Goal: Information Seeking & Learning: Learn about a topic

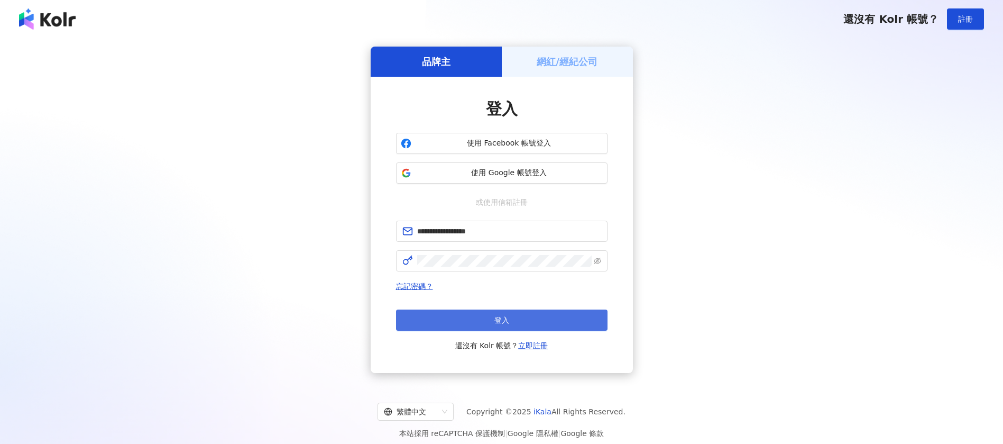
click at [469, 328] on button "登入" at bounding box center [502, 319] width 212 height 21
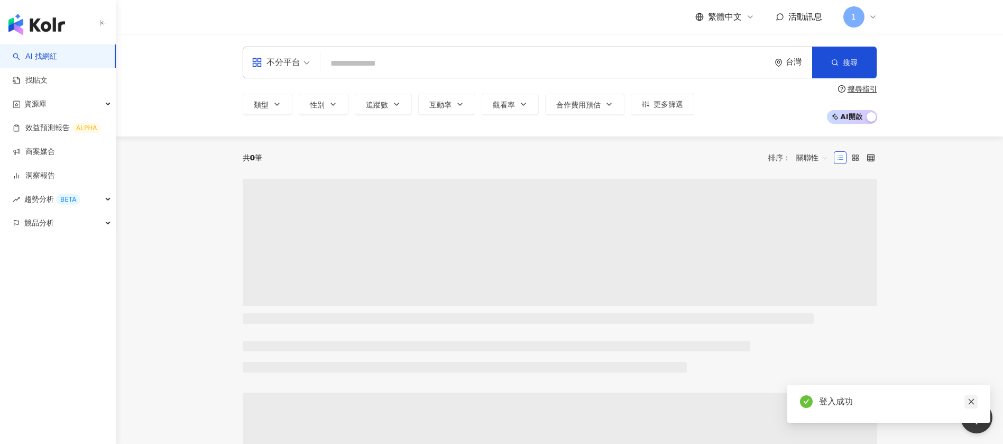
click at [971, 401] on icon "close" at bounding box center [971, 401] width 7 height 7
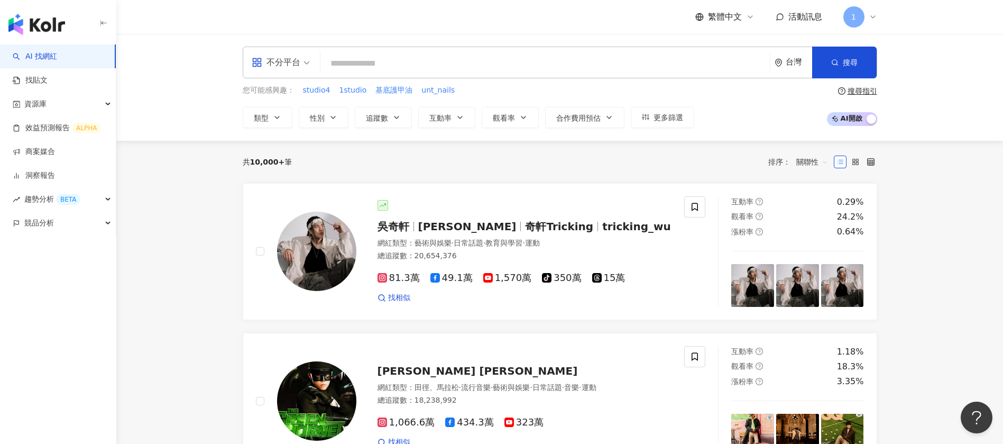
click at [396, 63] on input "search" at bounding box center [545, 63] width 441 height 20
type input "*"
click at [48, 81] on link "找貼文" at bounding box center [30, 80] width 35 height 11
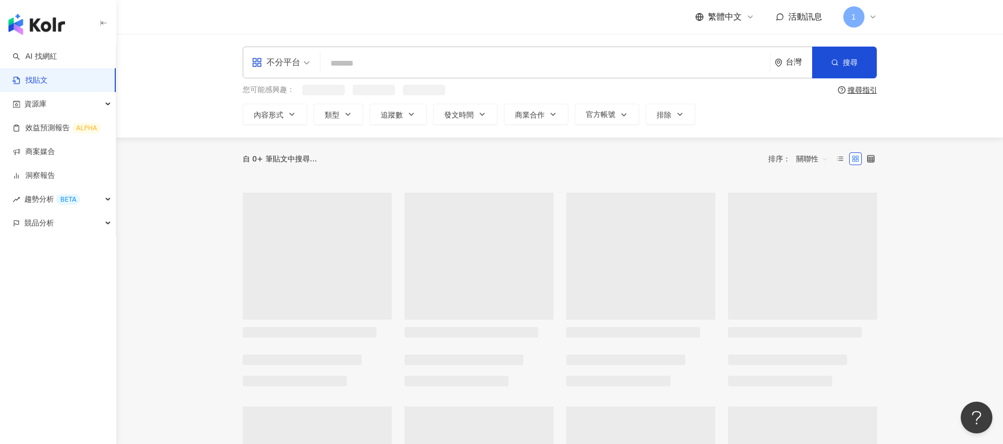
click at [396, 71] on input "search" at bounding box center [545, 63] width 441 height 23
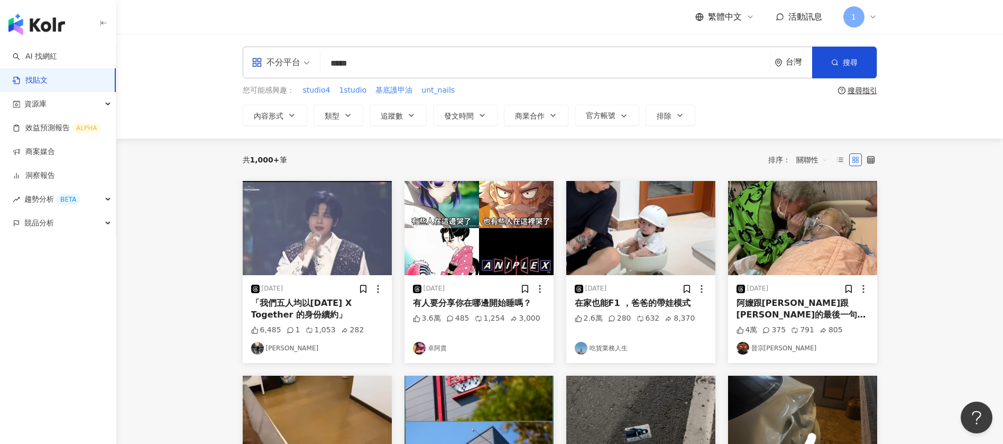
click at [821, 165] on span "關聯性" at bounding box center [813, 159] width 32 height 17
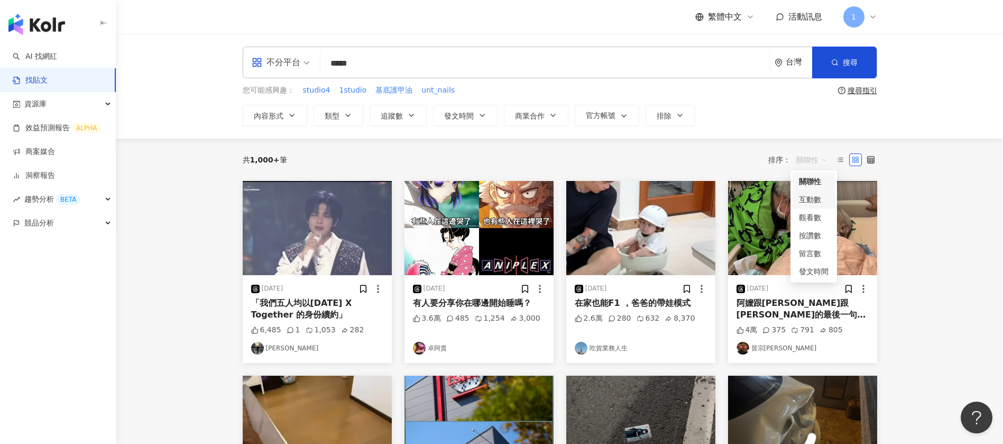
click at [820, 199] on div "互動數" at bounding box center [814, 200] width 30 height 12
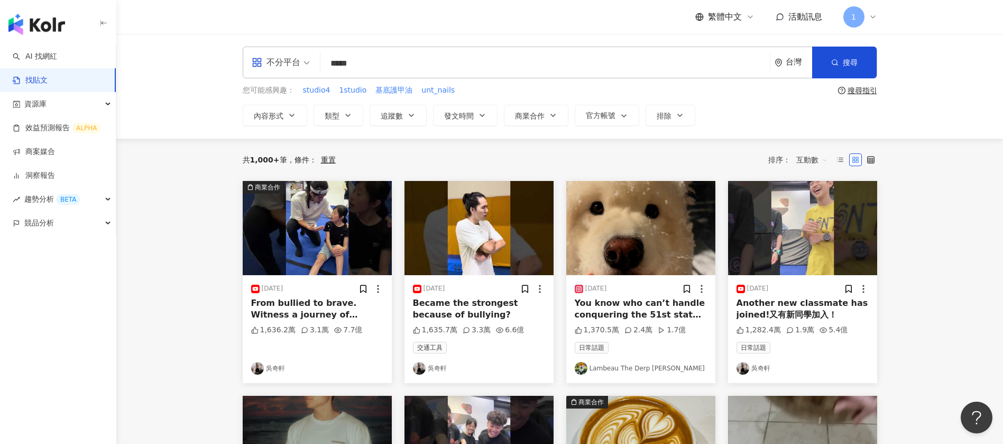
click at [488, 55] on input "*****" at bounding box center [545, 63] width 441 height 23
drag, startPoint x: 848, startPoint y: 67, endPoint x: 834, endPoint y: 79, distance: 19.2
click at [848, 66] on span "搜尋" at bounding box center [850, 62] width 15 height 8
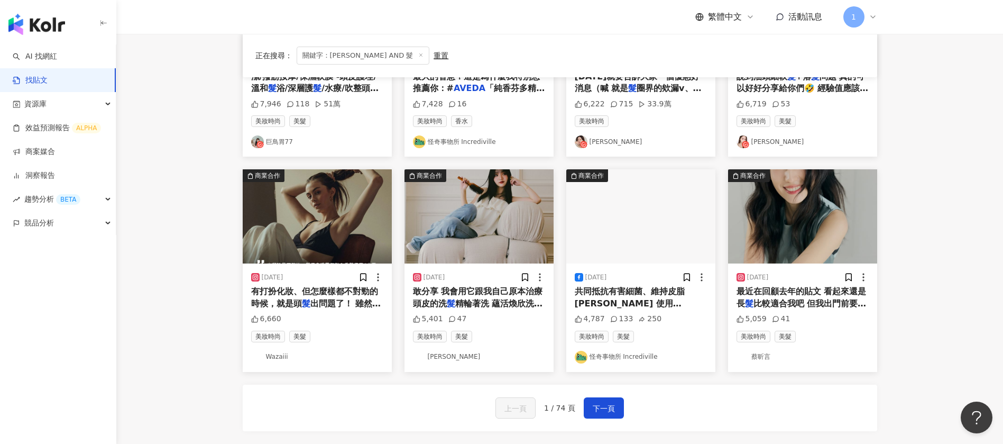
scroll to position [476, 0]
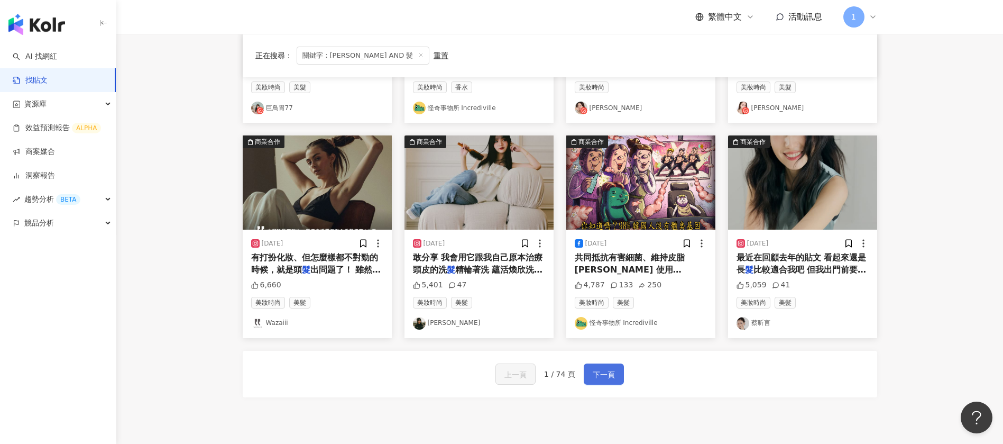
click at [606, 372] on span "下一頁" at bounding box center [604, 374] width 22 height 13
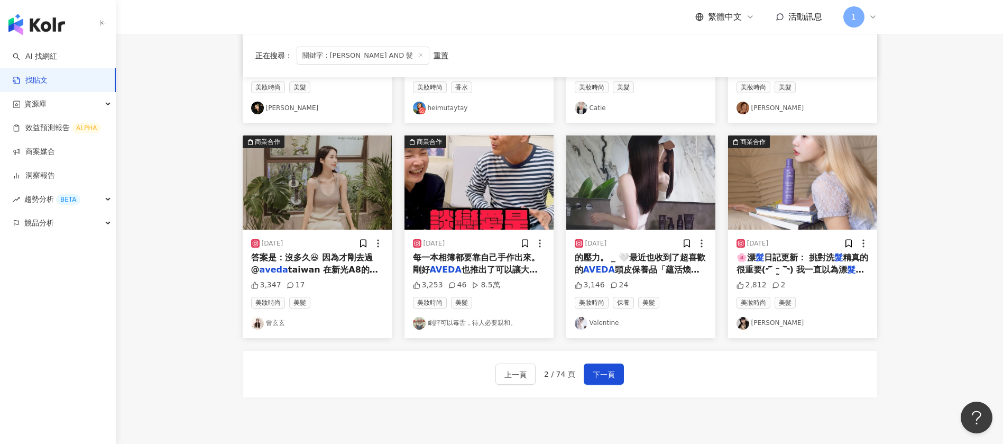
click at [604, 324] on link "Valentine" at bounding box center [641, 323] width 132 height 13
click at [588, 261] on span "的壓力。 _ 🤍最近也收到了超喜歡的" at bounding box center [640, 263] width 131 height 22
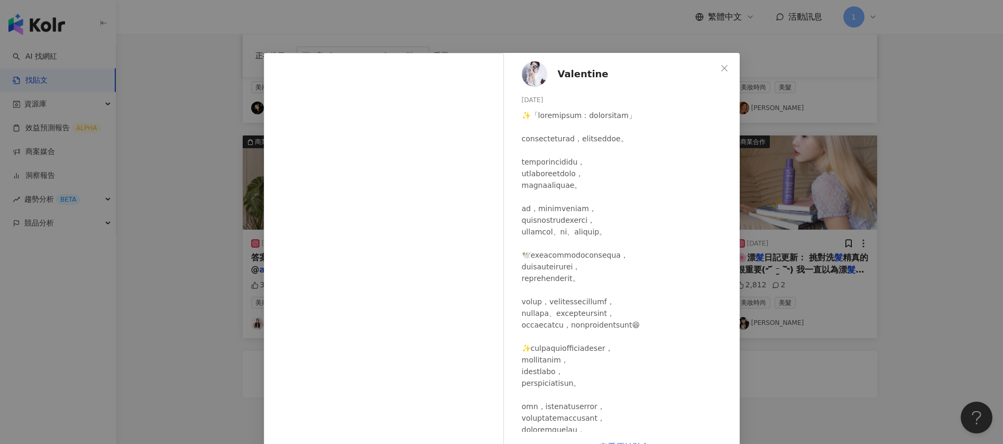
click at [810, 215] on div "Valentine 2024/6/24 3,146 24 查看原始貼文" at bounding box center [501, 222] width 1003 height 444
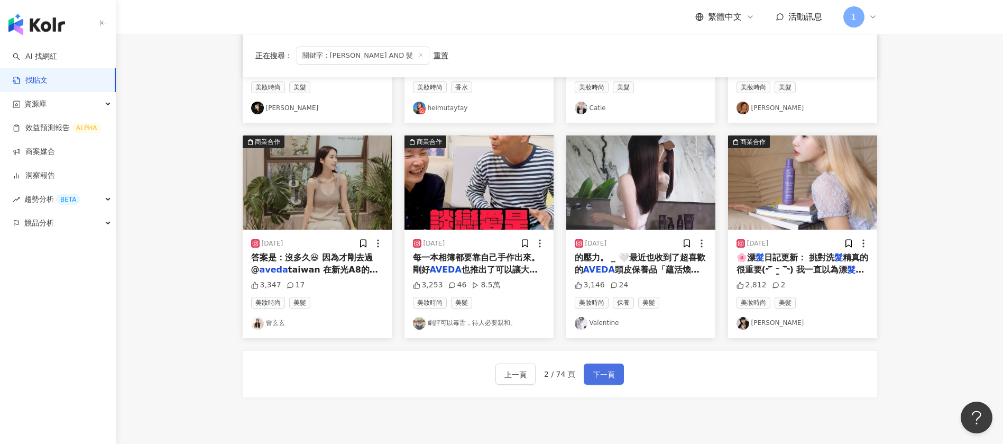
click at [603, 372] on span "下一頁" at bounding box center [604, 374] width 22 height 13
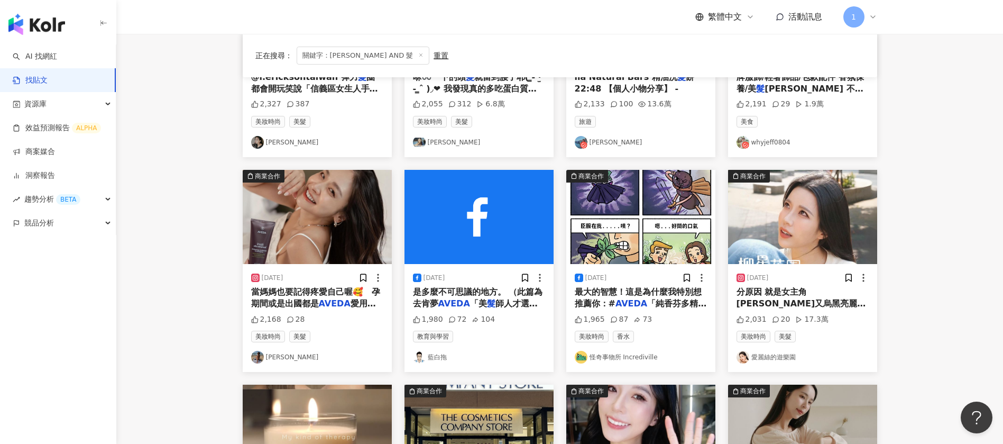
scroll to position [159, 0]
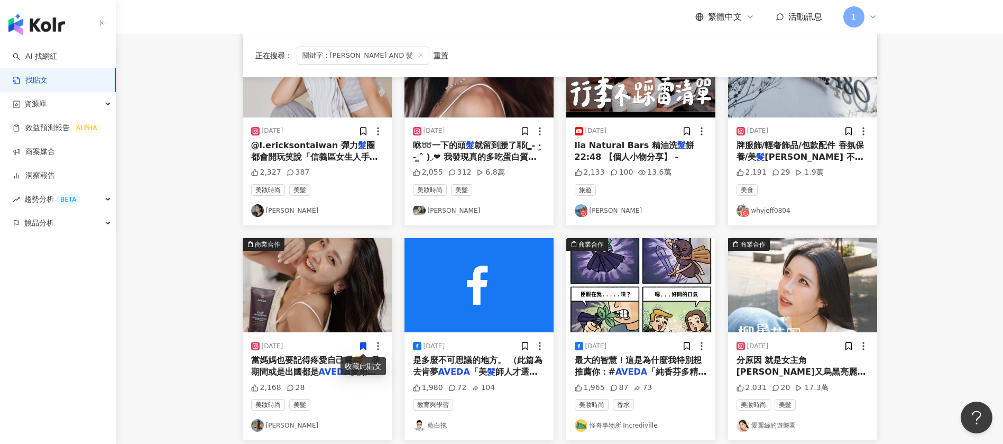
click at [282, 369] on span "當媽媽也要記得疼愛自己喔🥰 孕期間或是出國都是" at bounding box center [316, 366] width 130 height 22
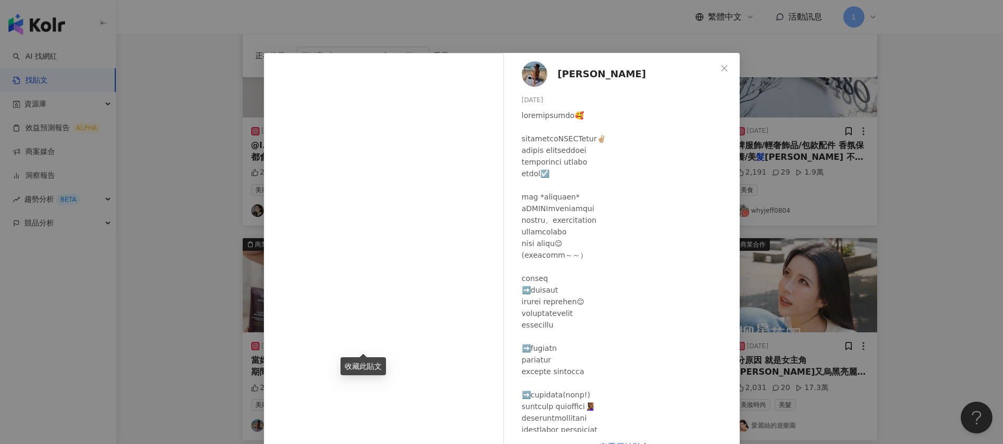
click at [581, 73] on span "中川秀美" at bounding box center [602, 74] width 88 height 15
click at [882, 55] on div "中川秀美 2024/9/11 2,168 28 查看原始貼文" at bounding box center [501, 222] width 1003 height 444
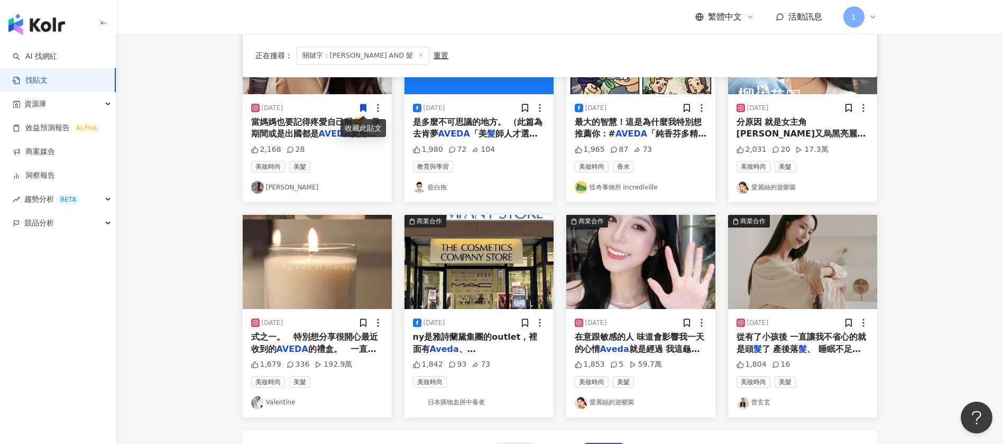
scroll to position [573, 0]
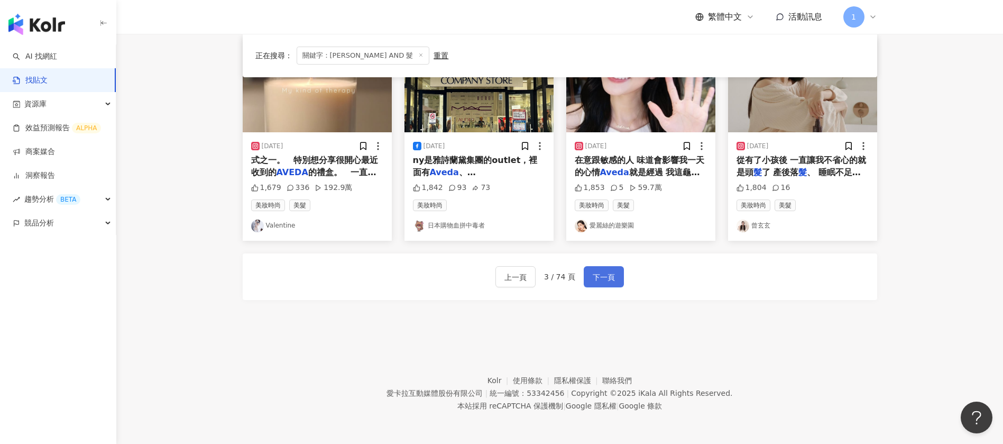
click at [593, 276] on span "下一頁" at bounding box center [604, 277] width 22 height 13
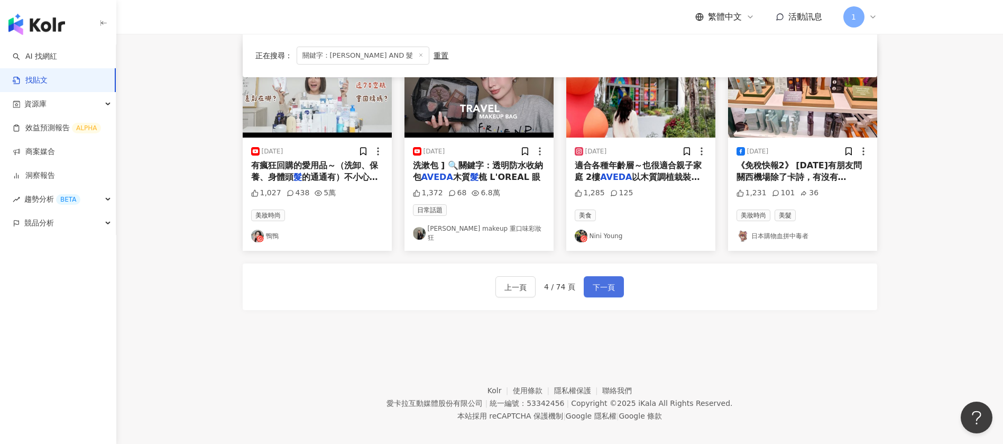
click at [595, 282] on span "下一頁" at bounding box center [604, 287] width 22 height 13
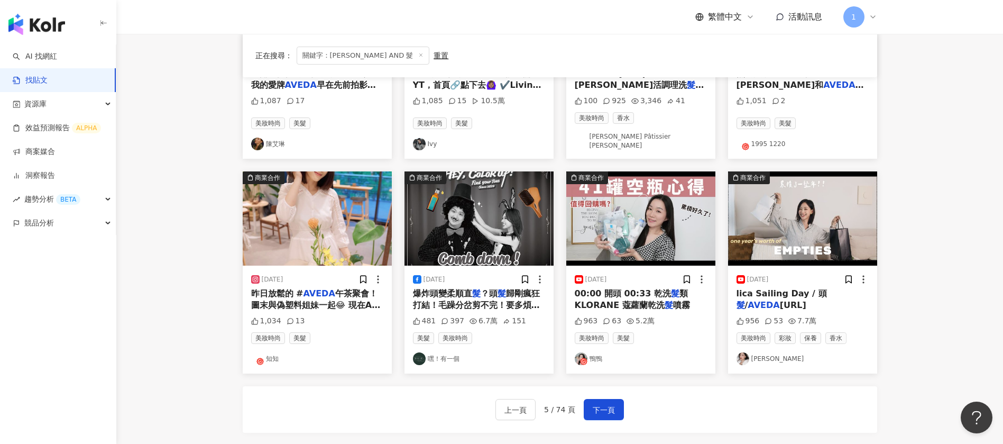
scroll to position [555, 0]
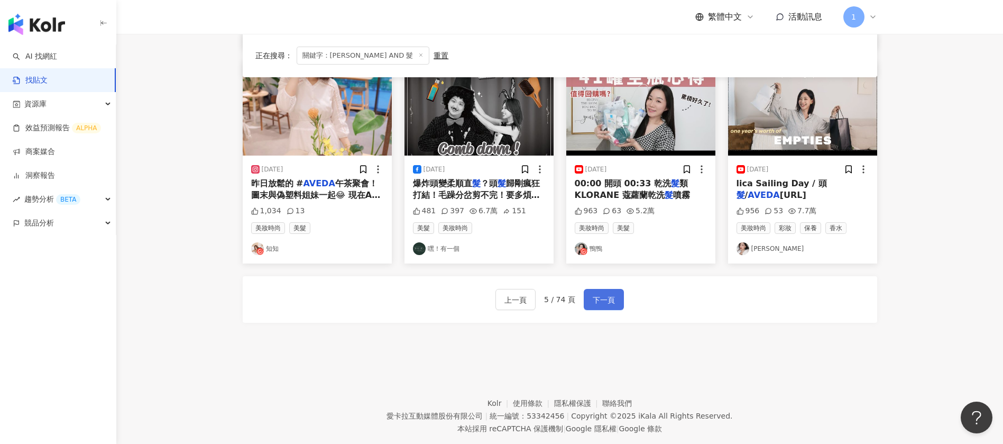
click at [597, 295] on span "下一頁" at bounding box center [604, 300] width 22 height 13
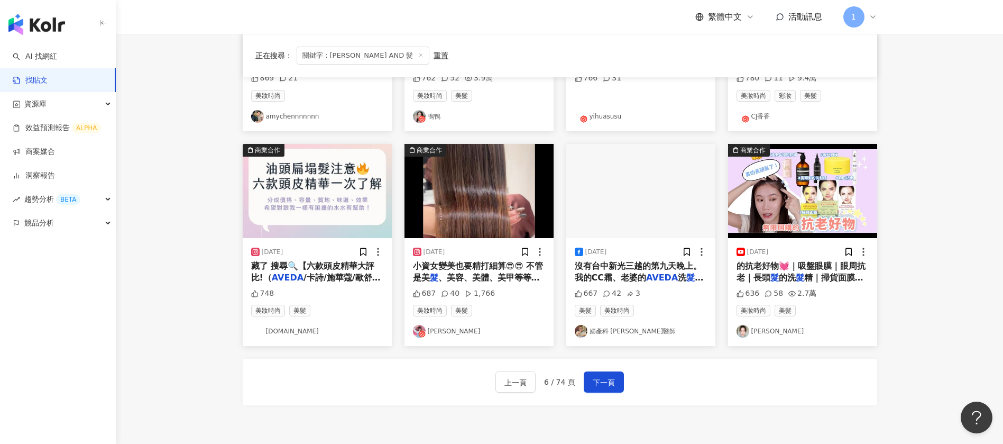
scroll to position [573, 0]
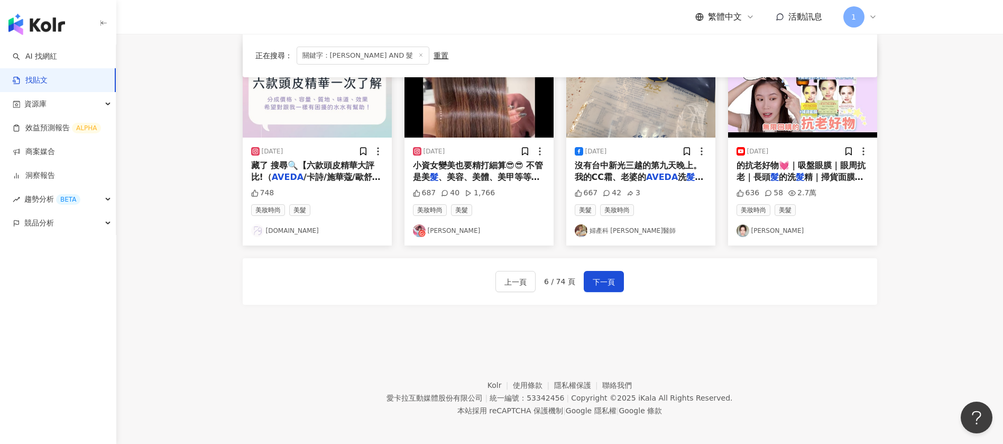
click at [614, 264] on div "上一頁 6 / 74 頁 下一頁" at bounding box center [560, 281] width 635 height 47
click at [614, 271] on button "下一頁" at bounding box center [604, 281] width 40 height 21
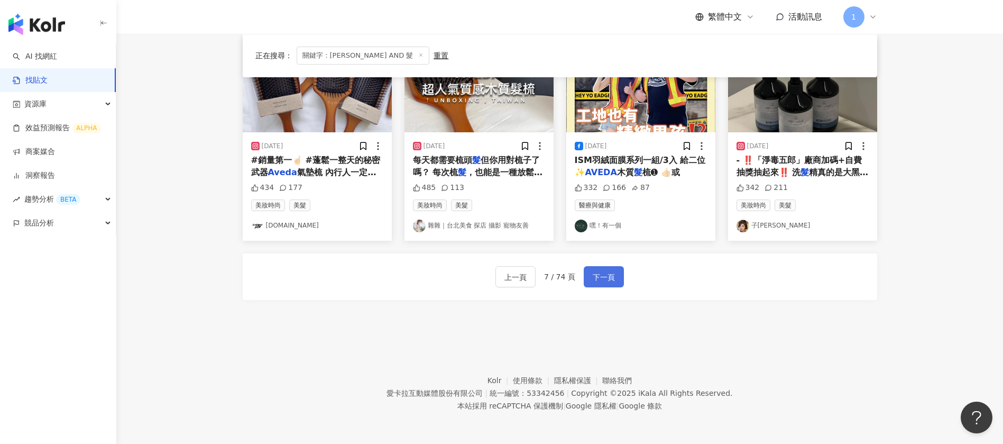
click at [600, 268] on button "下一頁" at bounding box center [604, 276] width 40 height 21
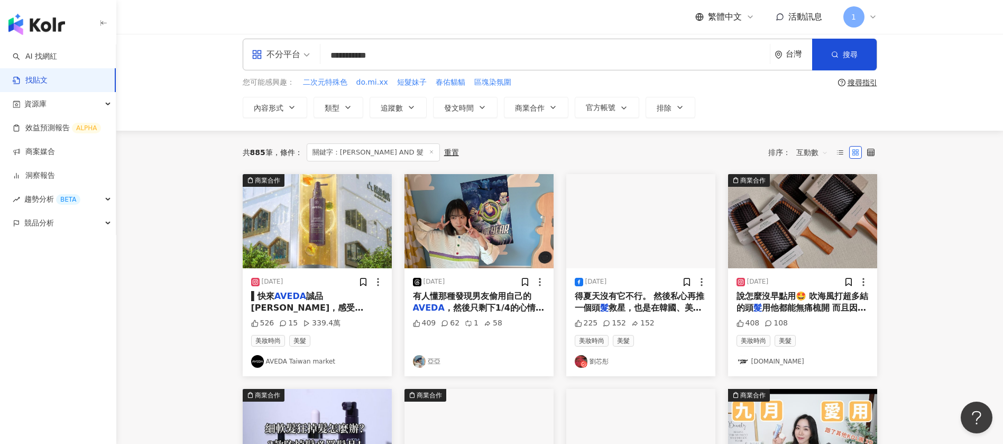
scroll to position [0, 0]
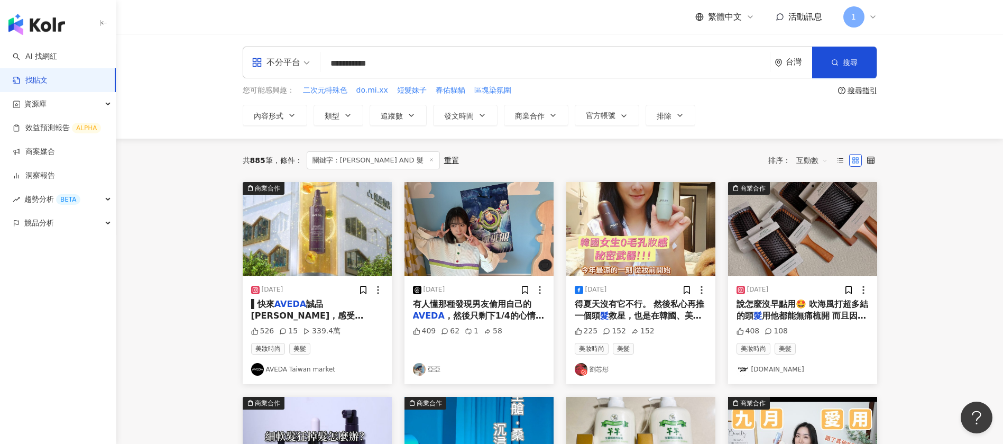
drag, startPoint x: 407, startPoint y: 63, endPoint x: 281, endPoint y: 61, distance: 125.4
click at [281, 61] on div "**********" at bounding box center [560, 63] width 635 height 32
click at [431, 53] on input "*********" at bounding box center [545, 63] width 441 height 23
click at [857, 59] on span "搜尋" at bounding box center [850, 62] width 15 height 8
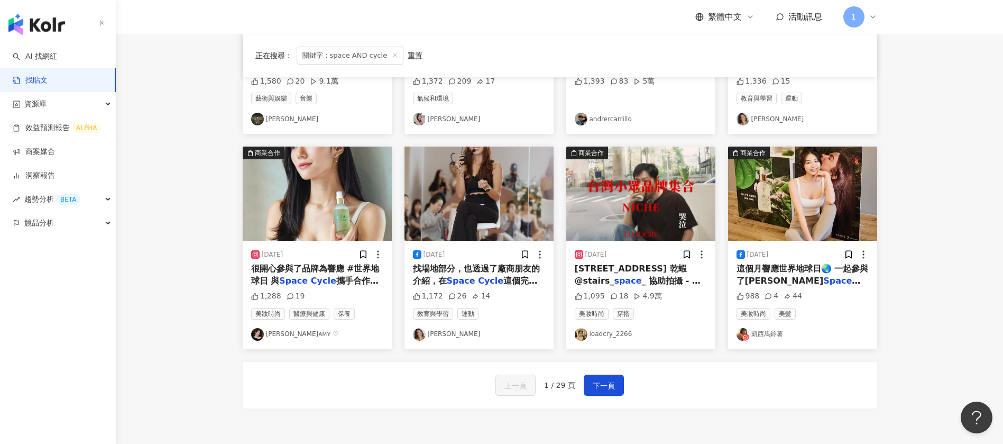
scroll to position [476, 0]
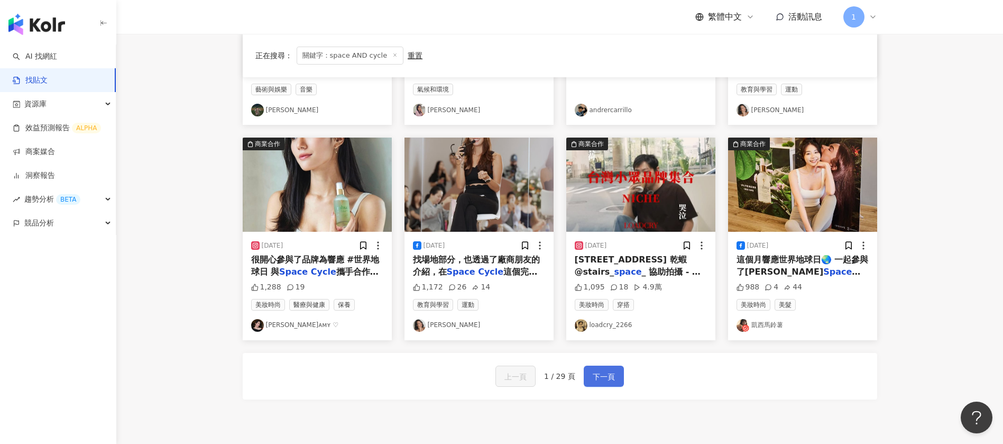
click at [602, 372] on span "下一頁" at bounding box center [604, 376] width 22 height 13
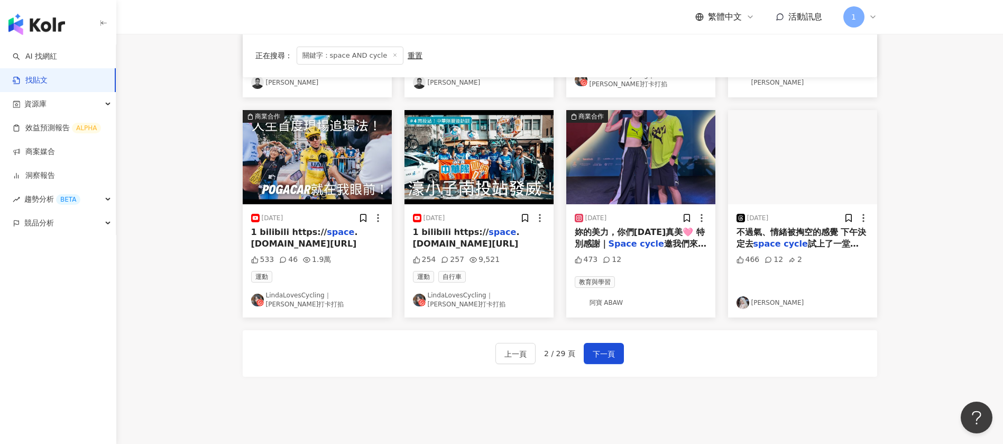
scroll to position [555, 0]
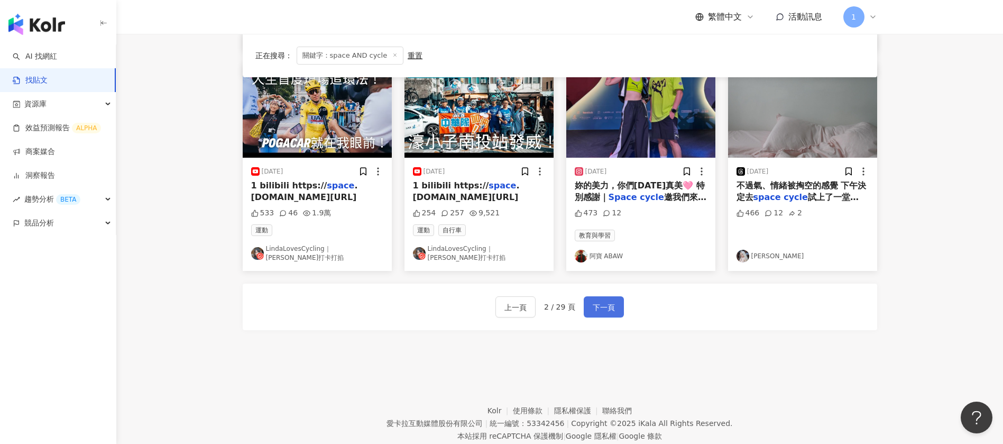
click at [588, 296] on button "下一頁" at bounding box center [604, 306] width 40 height 21
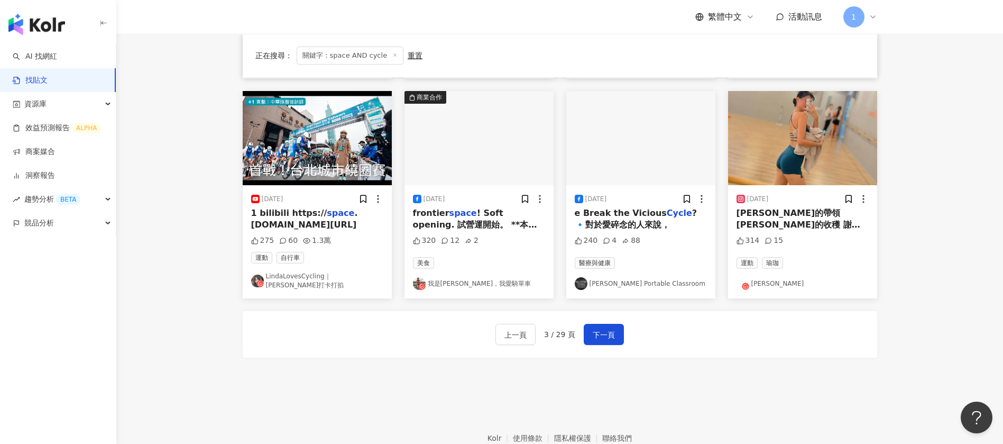
scroll to position [570, 0]
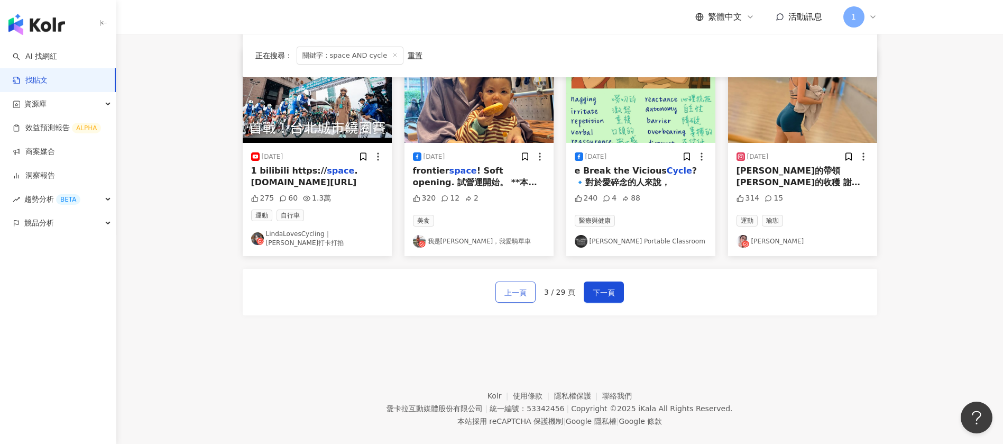
click at [508, 286] on span "上一頁" at bounding box center [516, 292] width 22 height 13
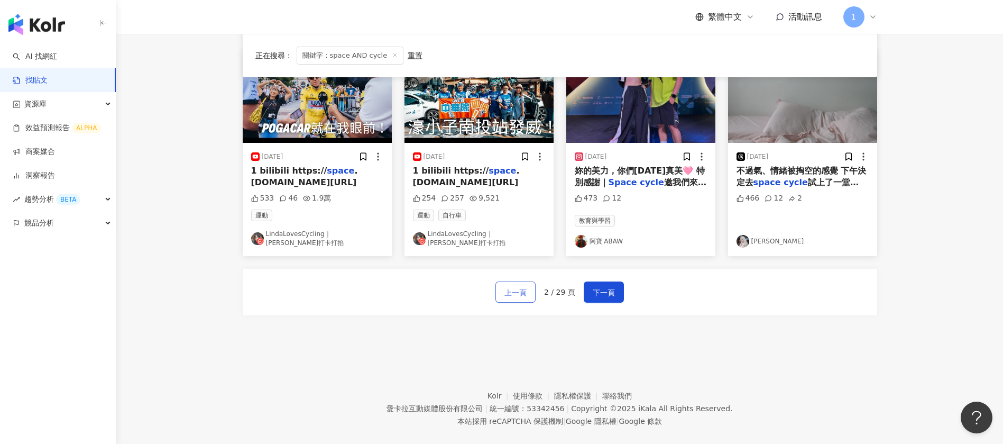
click at [517, 286] on span "上一頁" at bounding box center [516, 292] width 22 height 13
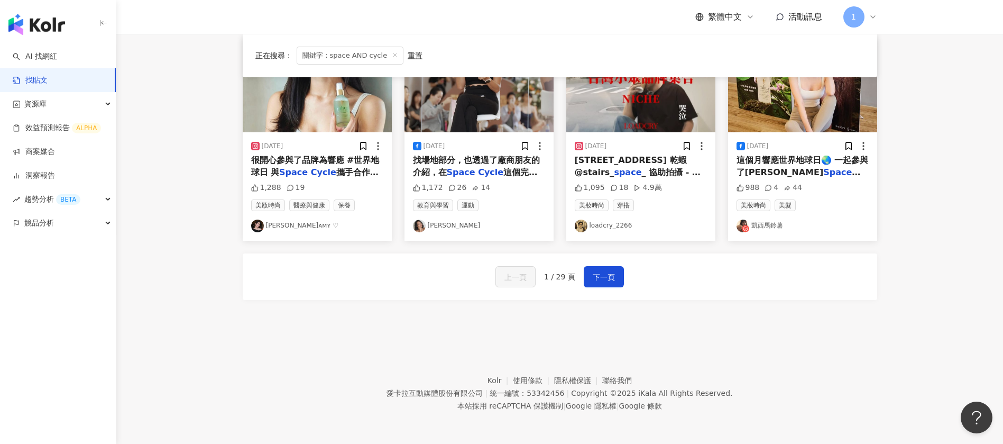
scroll to position [576, 0]
drag, startPoint x: 781, startPoint y: 171, endPoint x: 754, endPoint y: 248, distance: 81.3
click at [735, 279] on div "上一頁 1 / 29 頁 下一頁" at bounding box center [560, 276] width 635 height 47
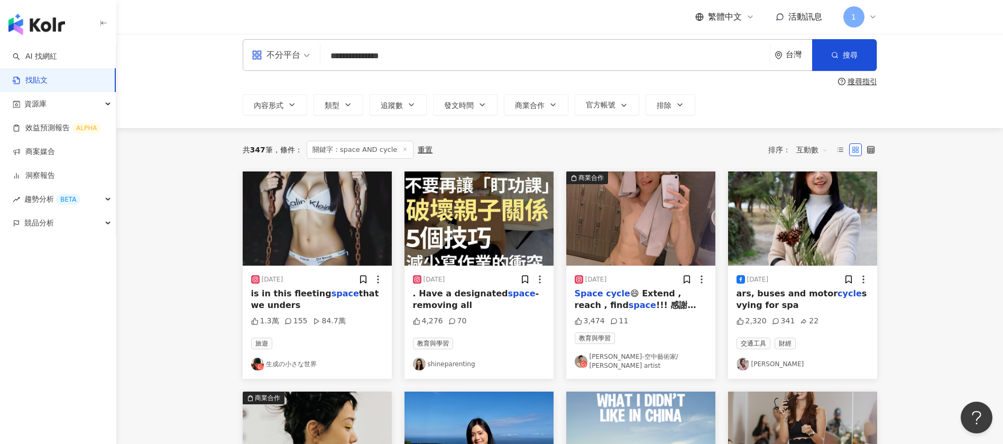
scroll to position [0, 0]
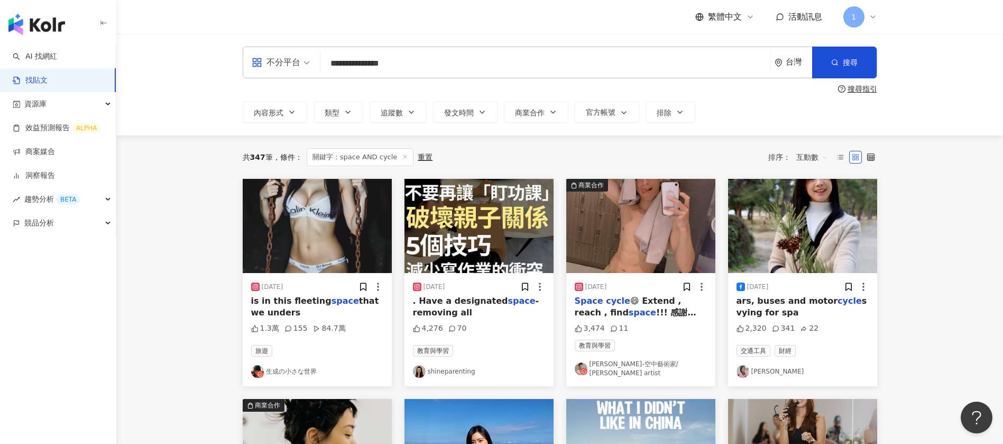
drag, startPoint x: 426, startPoint y: 60, endPoint x: 181, endPoint y: 44, distance: 246.0
click at [180, 51] on div "**********" at bounding box center [559, 85] width 887 height 102
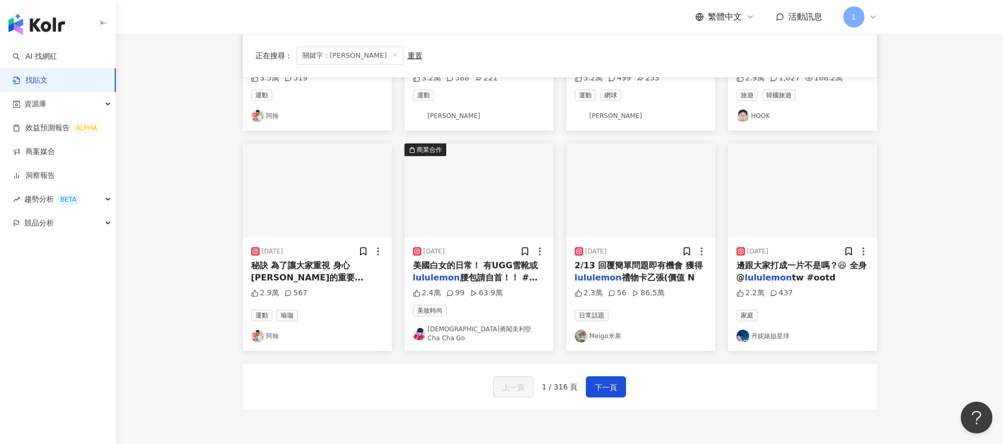
scroll to position [476, 0]
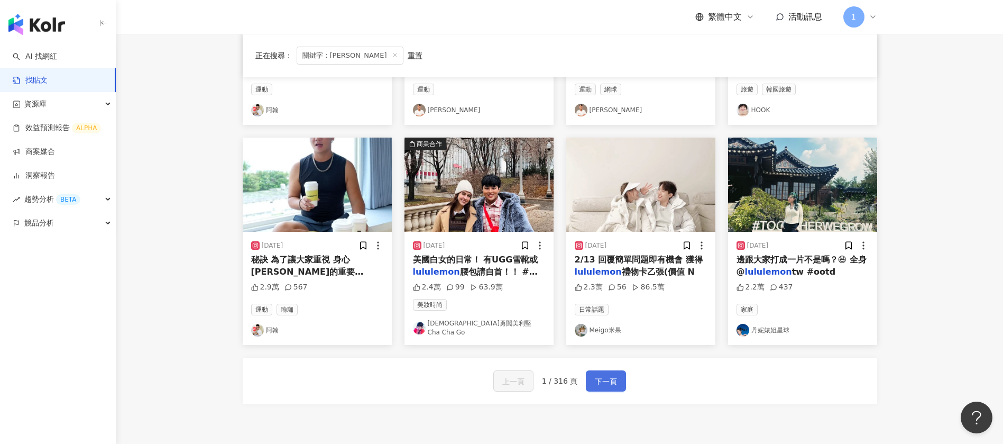
click at [608, 375] on span "下一頁" at bounding box center [606, 381] width 22 height 13
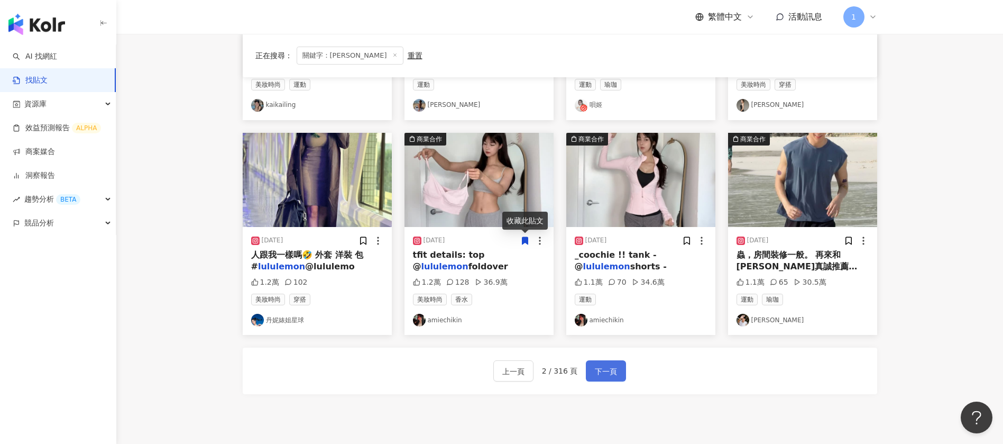
click at [598, 371] on span "下一頁" at bounding box center [606, 371] width 22 height 13
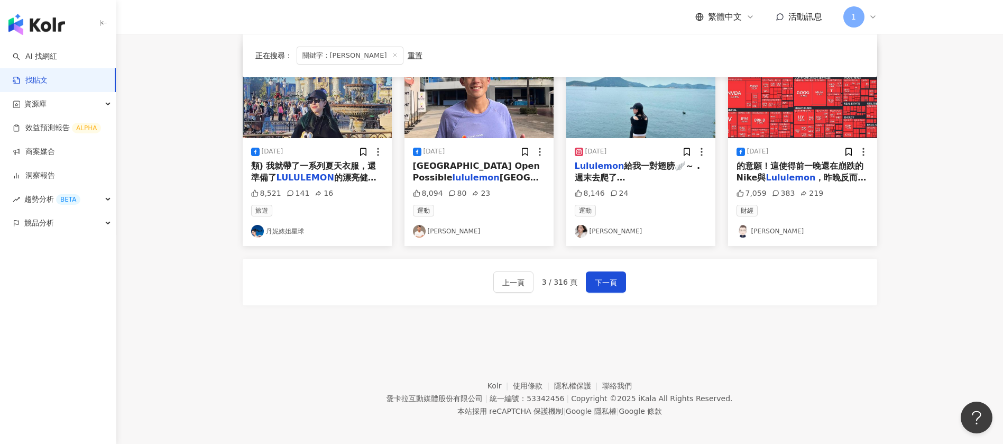
scroll to position [570, 0]
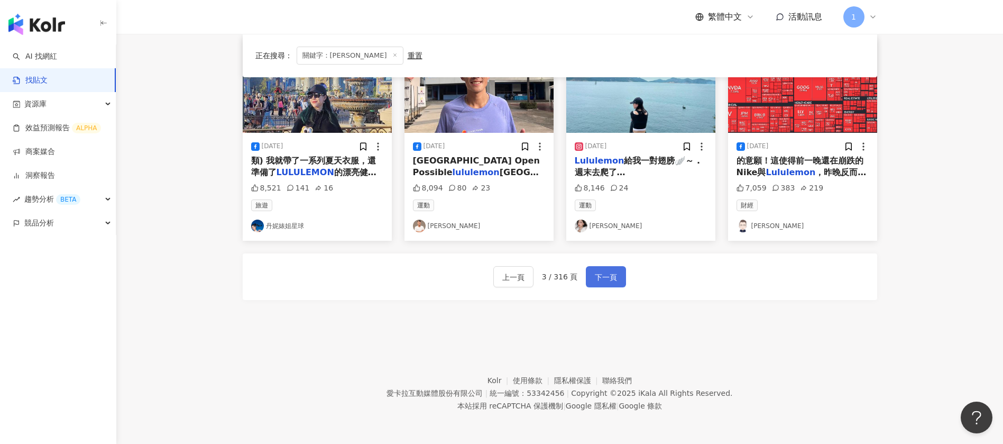
click at [596, 284] on button "下一頁" at bounding box center [606, 276] width 40 height 21
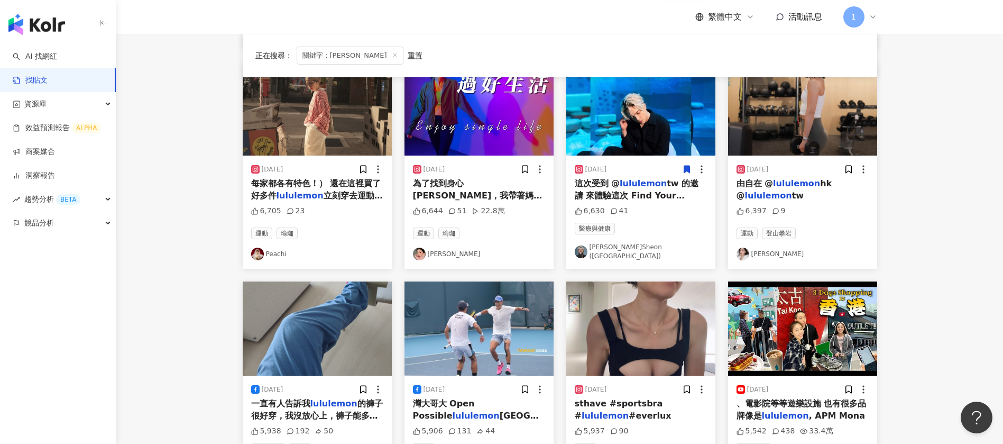
scroll to position [412, 0]
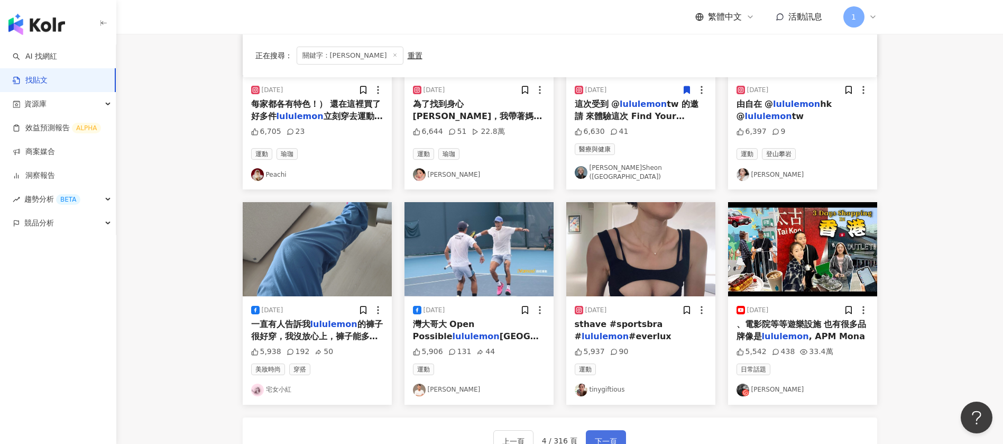
click at [617, 433] on button "下一頁" at bounding box center [606, 440] width 40 height 21
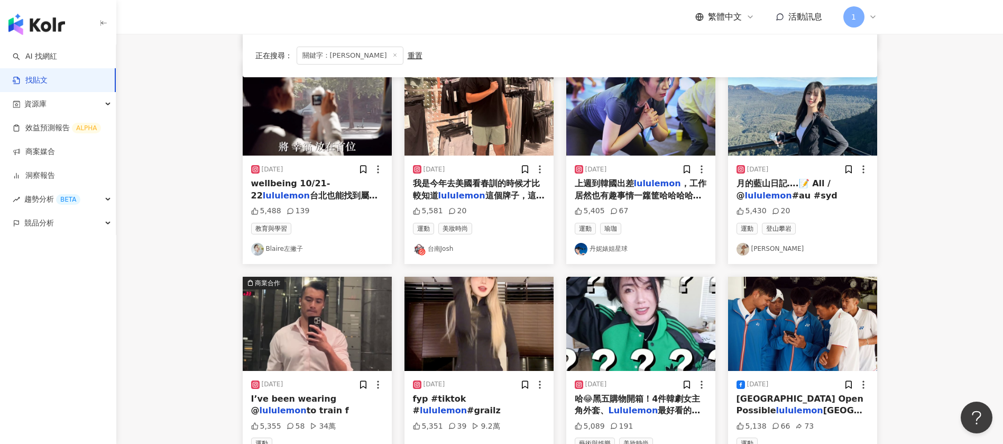
scroll to position [570, 0]
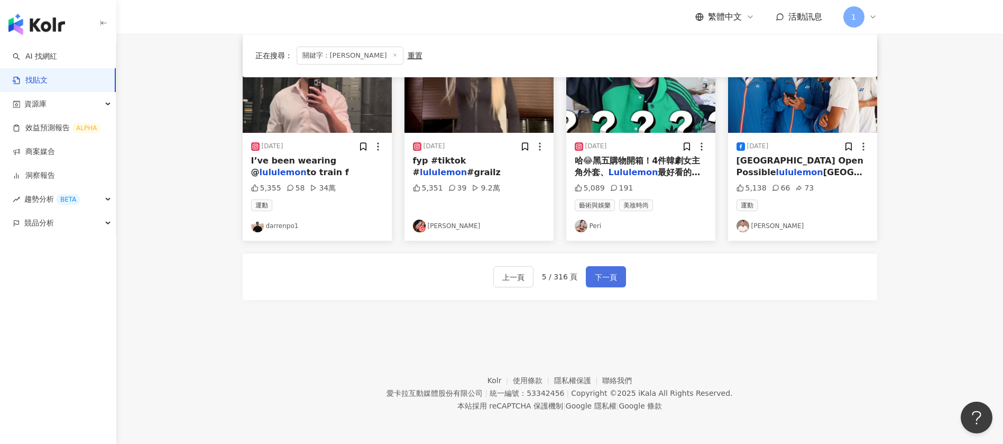
click at [605, 273] on span "下一頁" at bounding box center [606, 277] width 22 height 13
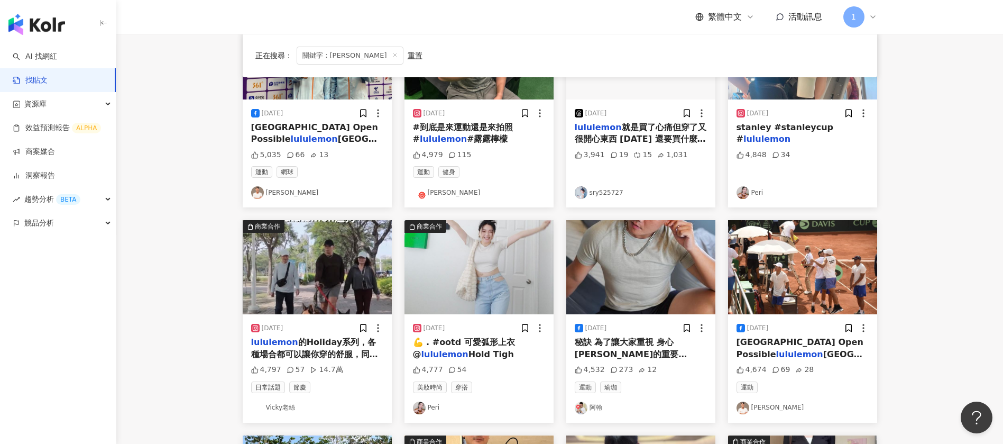
scroll to position [15, 0]
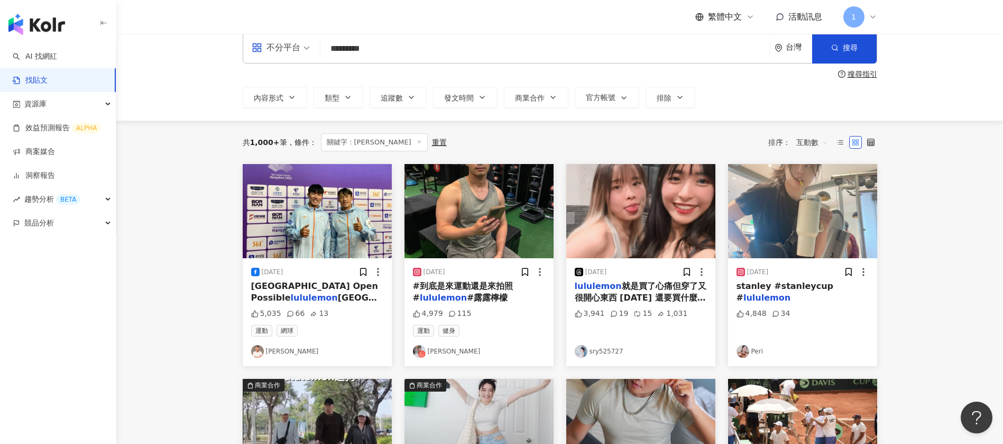
click at [401, 63] on div "不分平台 ********* 台灣 搜尋 searchOperator 插入語法 完全符合 "" 聯集 OR 交集 AND 排除 - 群組 {}" at bounding box center [560, 48] width 635 height 32
drag, startPoint x: 413, startPoint y: 56, endPoint x: 229, endPoint y: 47, distance: 184.3
click at [230, 48] on div "不分平台 ********* 台灣 搜尋 searchOperator 插入語法 完全符合 "" 聯集 OR 交集 AND 排除 - 群組 {} 搜尋指引 內…" at bounding box center [560, 70] width 677 height 76
type input "*"
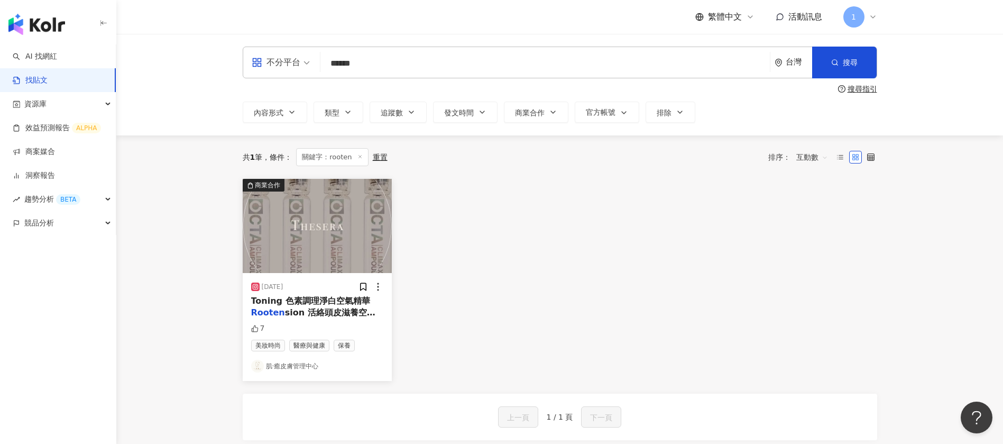
click at [352, 69] on input "******" at bounding box center [545, 63] width 441 height 23
type input "******"
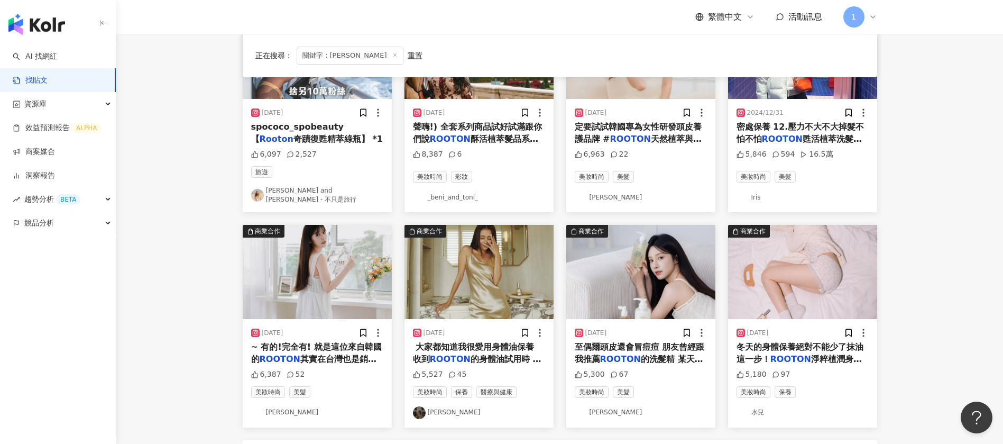
scroll to position [476, 0]
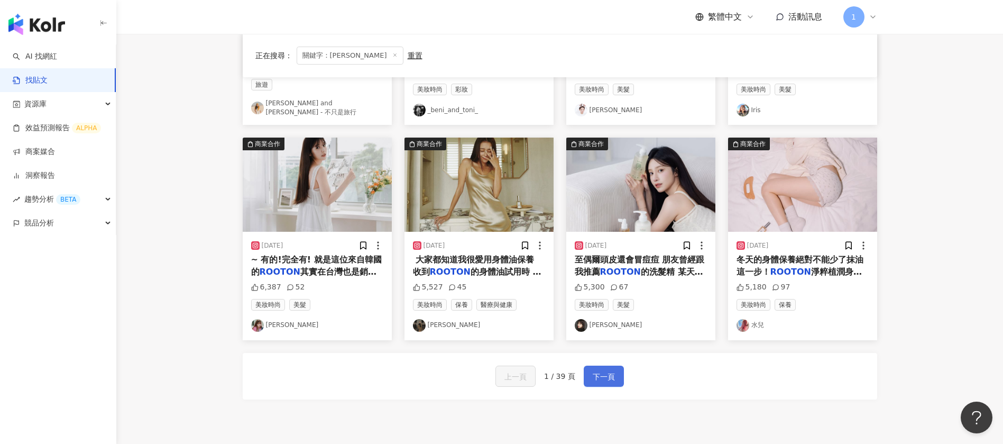
click at [613, 370] on span "下一頁" at bounding box center [604, 376] width 22 height 13
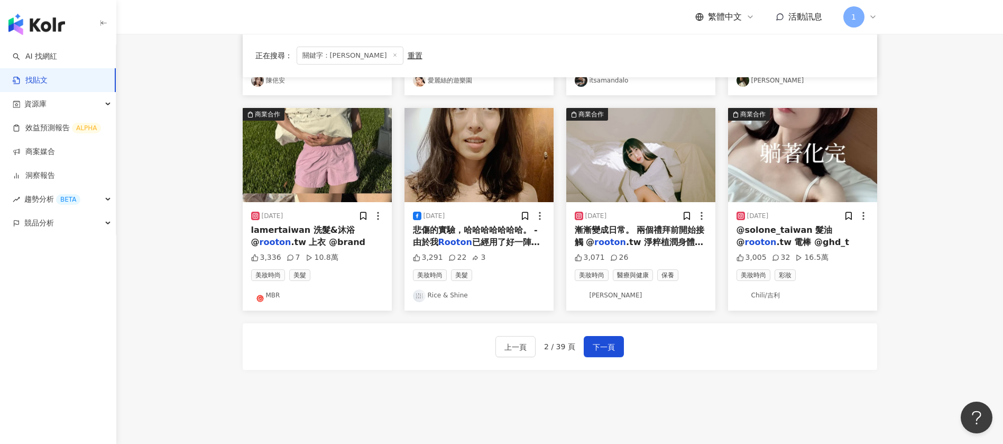
scroll to position [492, 0]
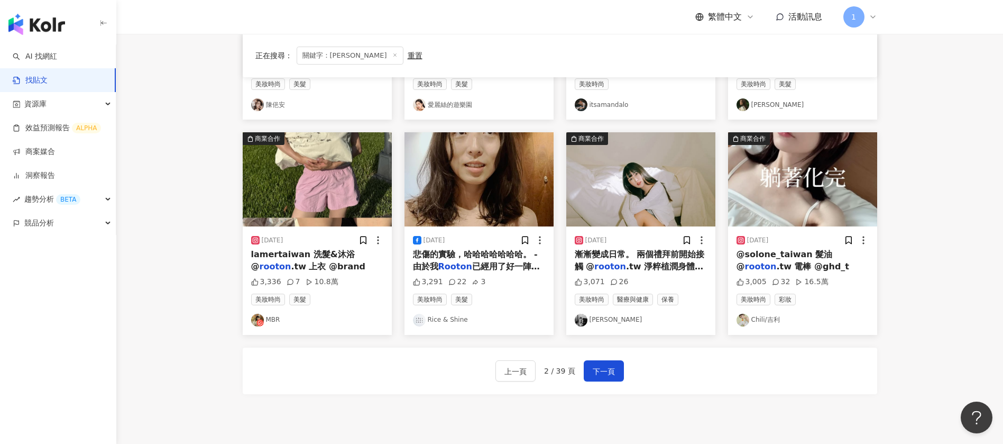
click at [315, 204] on img at bounding box center [317, 179] width 149 height 94
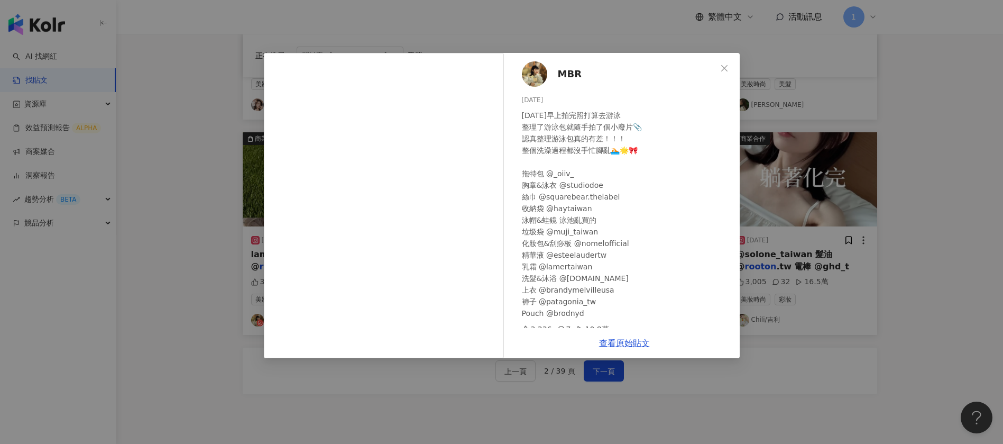
click at [574, 72] on span "MBR" at bounding box center [570, 74] width 24 height 15
click at [932, 297] on div "MBR 2025/7/14 昨天早上拍完照打算去游泳 整理了游泳包就隨手拍了個小廢片📎 認真整理游泳包真的有差！！！ 整個洗澡過程都沒手忙腳亂🏊🏻🌟🎀 拖特包…" at bounding box center [501, 222] width 1003 height 444
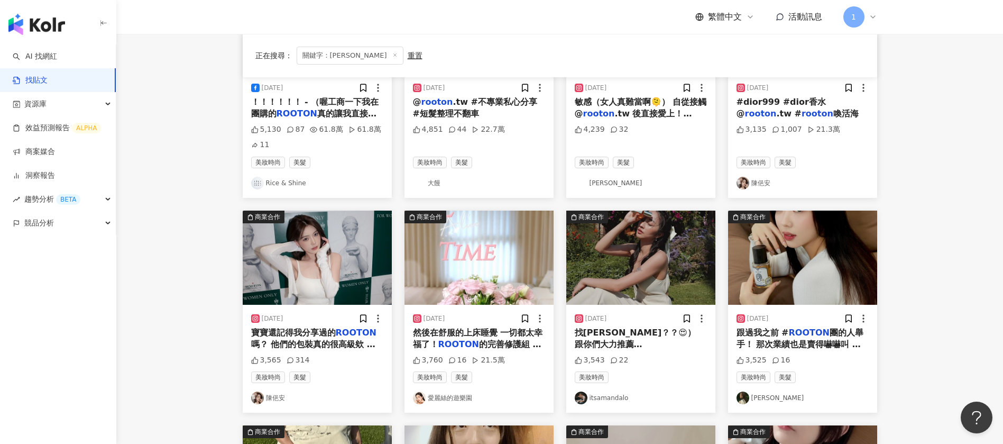
scroll to position [175, 0]
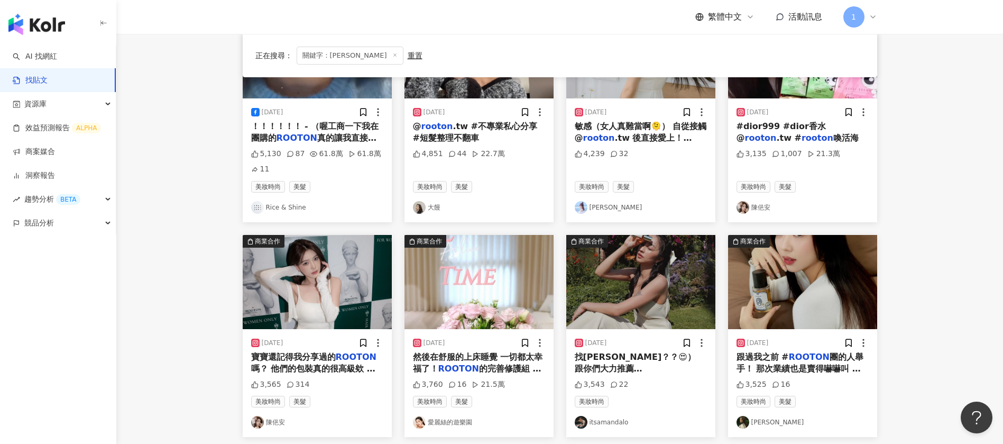
drag, startPoint x: 763, startPoint y: 422, endPoint x: 896, endPoint y: 244, distance: 221.4
click at [942, 220] on main "不分平台 ****** 台灣 搜尋 searchOperator 插入語法 完全符合 "" 聯集 OR 交集 AND 排除 - 群組 {} 搜尋指引 內容形式…" at bounding box center [559, 298] width 887 height 879
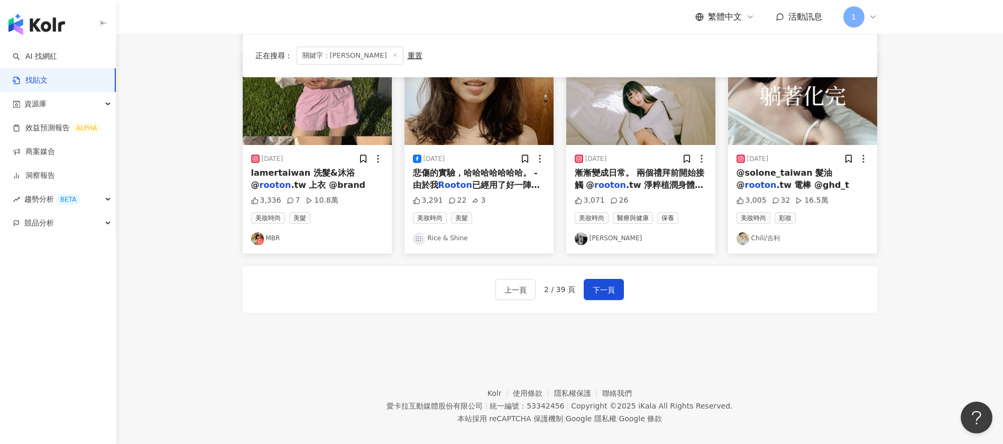
scroll to position [586, 0]
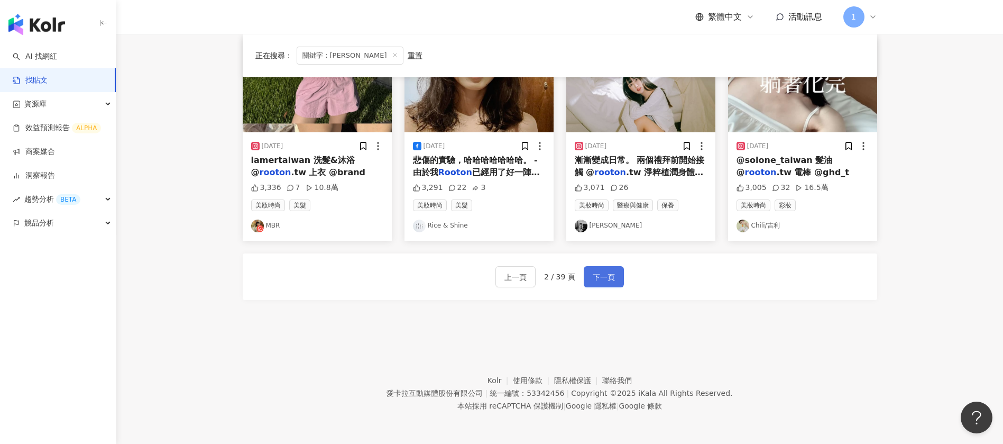
click at [618, 269] on button "下一頁" at bounding box center [604, 276] width 40 height 21
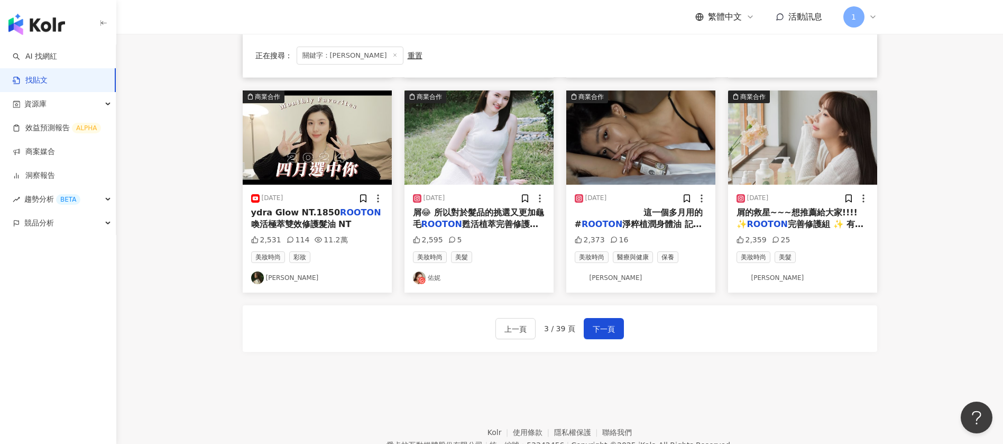
scroll to position [412, 0]
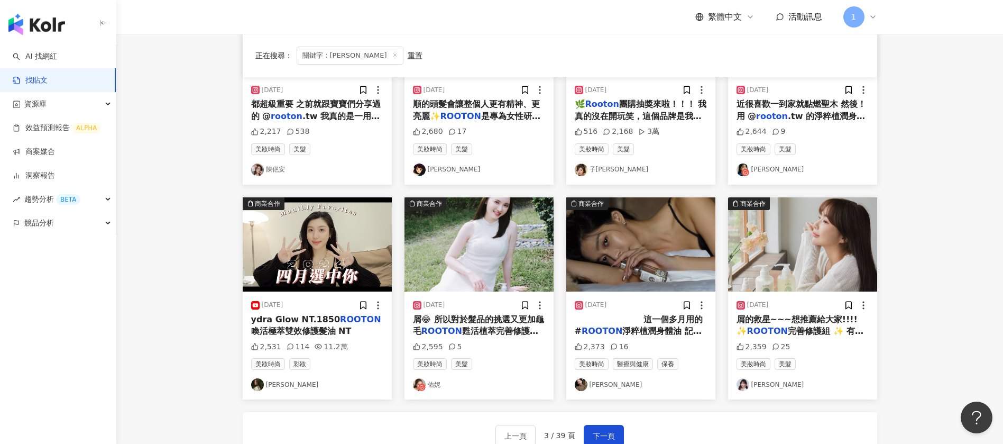
drag, startPoint x: 618, startPoint y: 380, endPoint x: 948, endPoint y: 294, distance: 341.7
click at [948, 294] on main "不分平台 ****** 台灣 搜尋 searchOperator 插入語法 完全符合 "" 聯集 OR 交集 AND 排除 - 群組 {} 搜尋指引 內容形式…" at bounding box center [559, 53] width 887 height 863
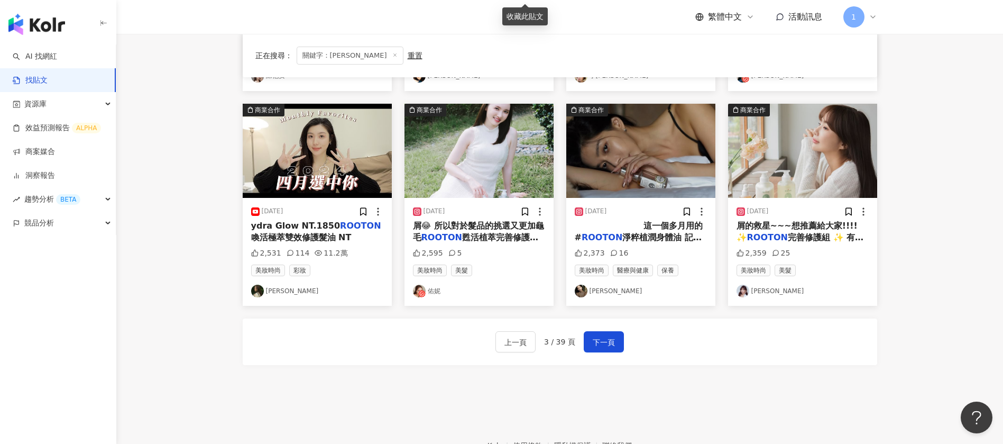
scroll to position [570, 0]
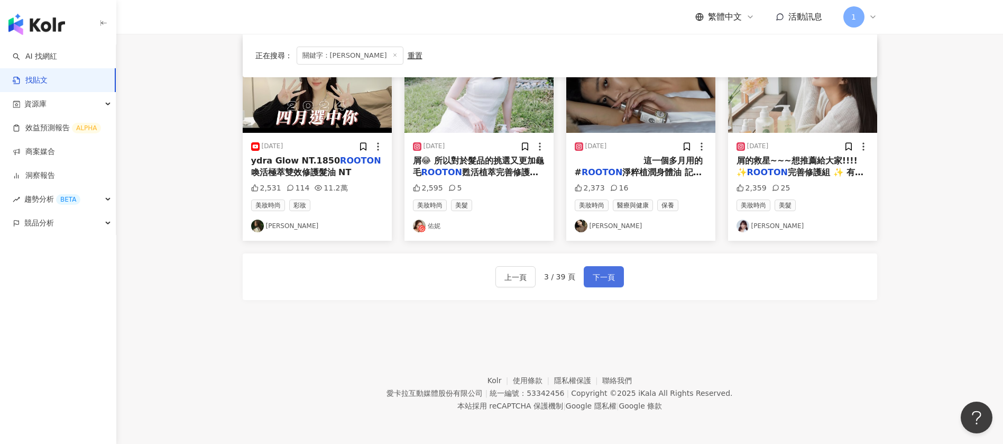
click at [600, 282] on span "下一頁" at bounding box center [604, 277] width 22 height 13
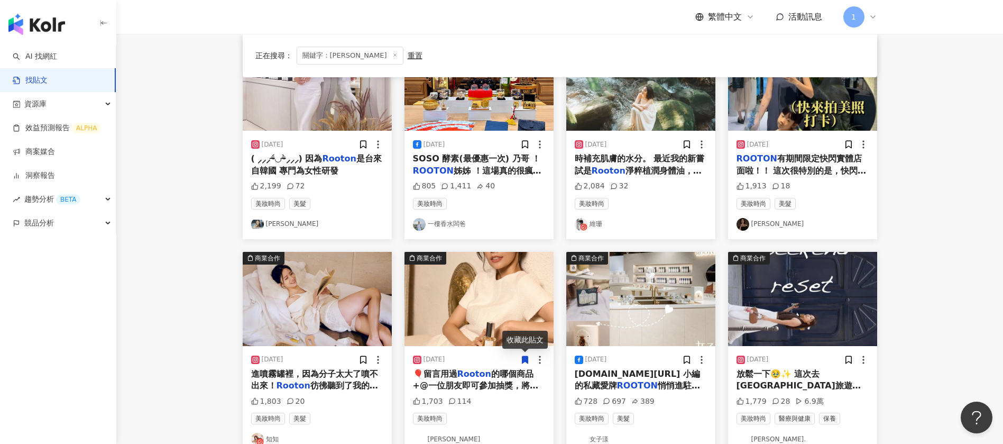
scroll to position [491, 0]
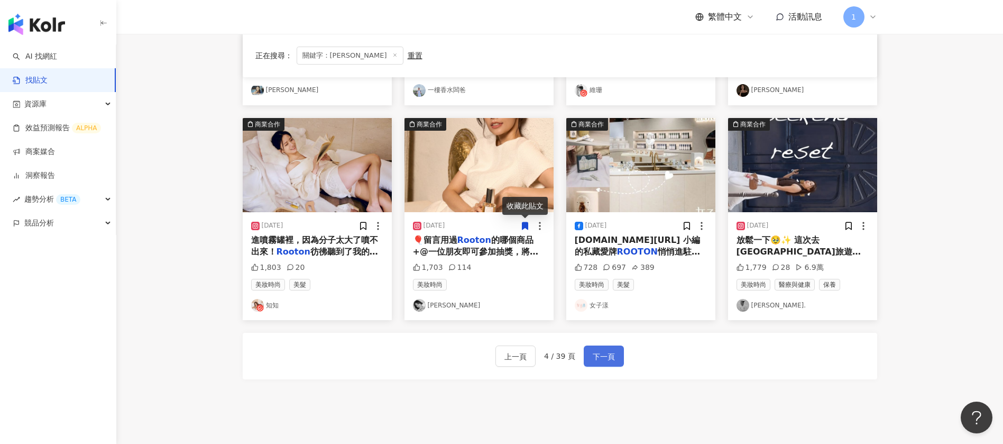
click at [605, 362] on span "下一頁" at bounding box center [604, 356] width 22 height 13
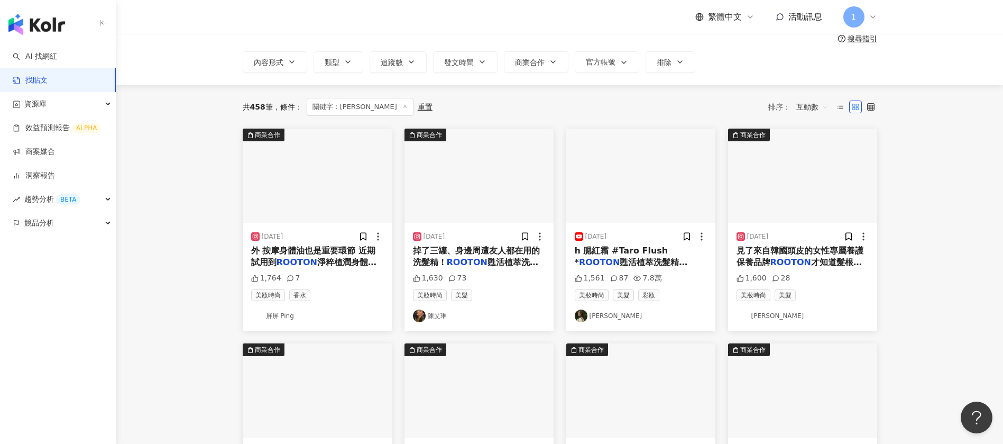
scroll to position [15, 0]
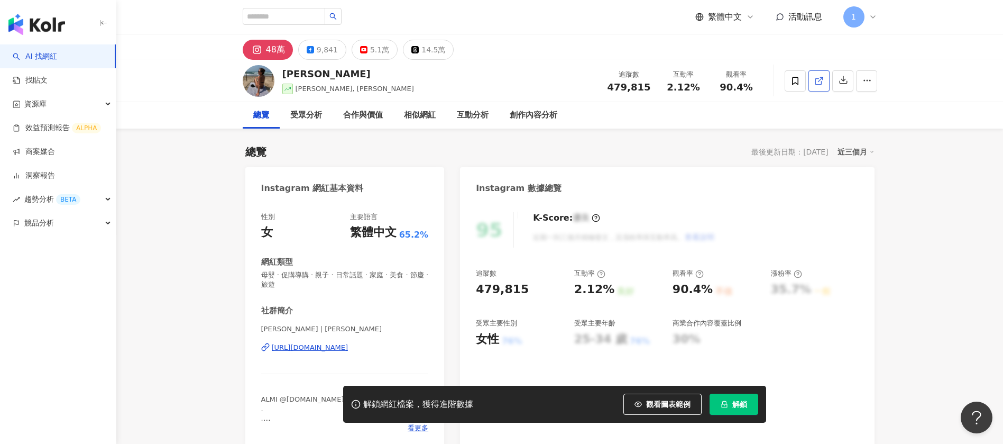
click at [821, 81] on icon at bounding box center [819, 81] width 6 height 6
drag, startPoint x: 281, startPoint y: 20, endPoint x: 290, endPoint y: 15, distance: 10.4
click at [281, 19] on input "search" at bounding box center [284, 16] width 83 height 17
type input "*"
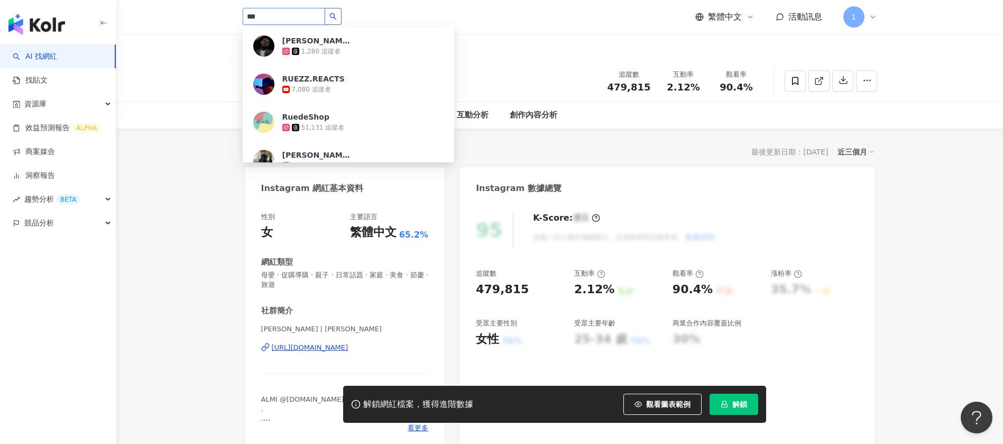
click at [336, 15] on icon "search" at bounding box center [333, 16] width 7 height 7
type input "***"
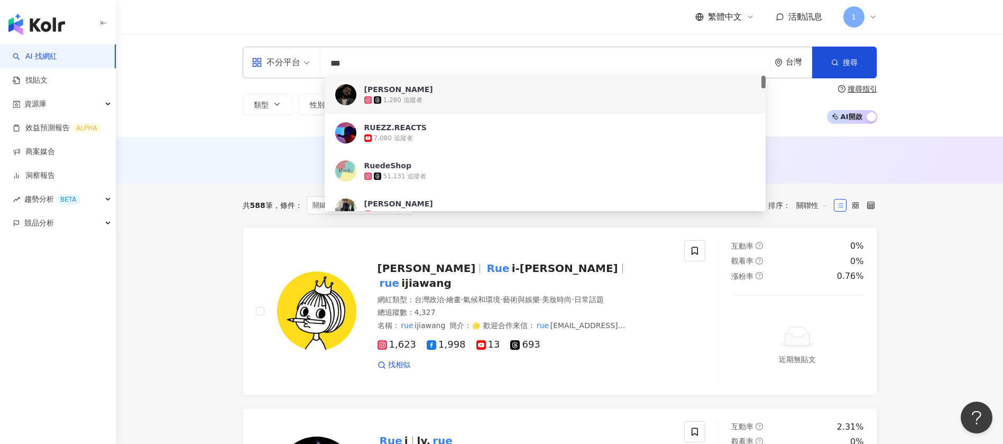
click at [336, 40] on div "不分平台 *** 台灣 搜尋 6f6de2ae-276d-4b9c-8ed8-57c90071097b 0da97d82-031d-4ea1-b176-aa1…" at bounding box center [559, 85] width 887 height 103
drag, startPoint x: 352, startPoint y: 59, endPoint x: 307, endPoint y: 62, distance: 45.6
click at [307, 65] on div "不分平台 *** 台灣 搜尋 6f6de2ae-276d-4b9c-8ed8-57c90071097b 0da97d82-031d-4ea1-b176-aa1…" at bounding box center [560, 63] width 635 height 32
paste input "search"
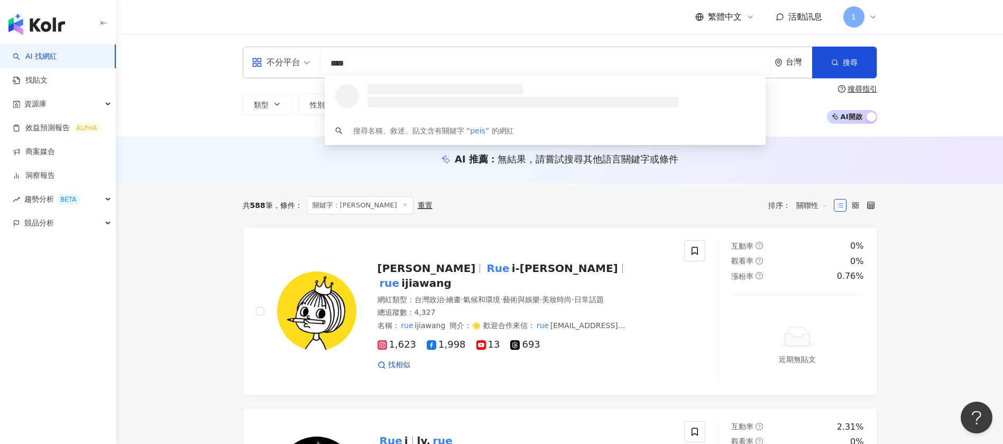
type input "*****"
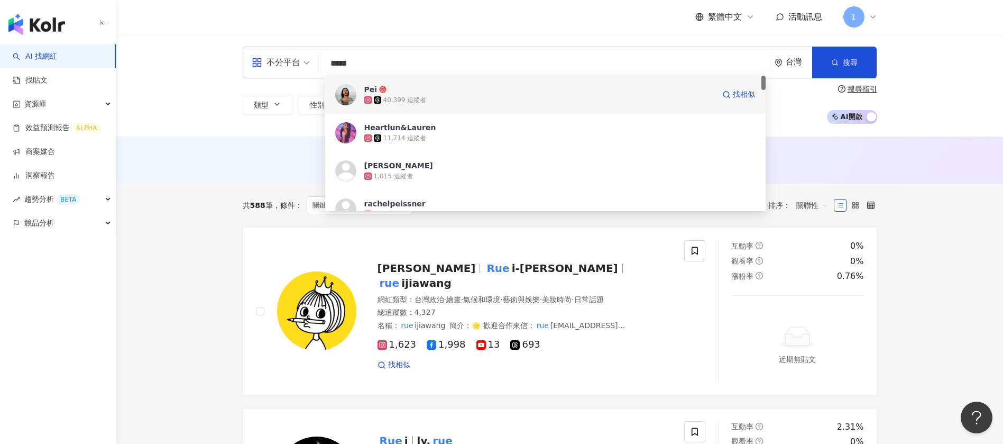
click at [392, 103] on div "40,399 追蹤者" at bounding box center [405, 100] width 43 height 9
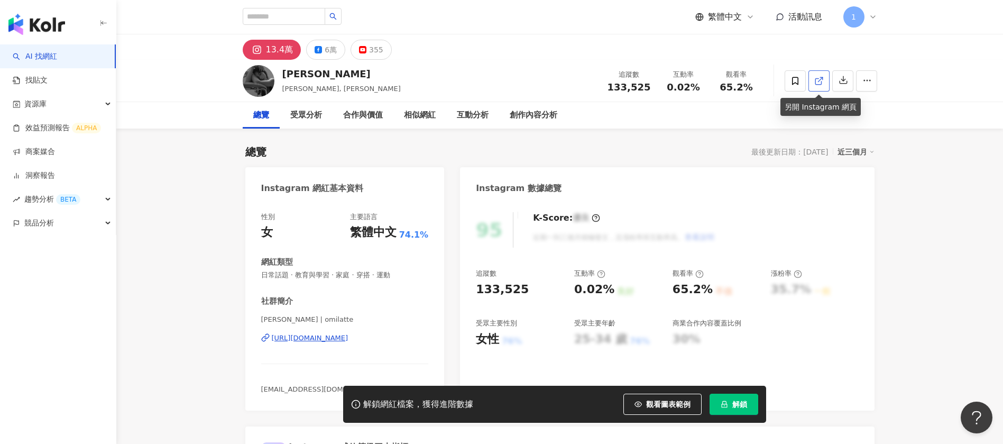
click at [824, 81] on icon at bounding box center [820, 81] width 10 height 10
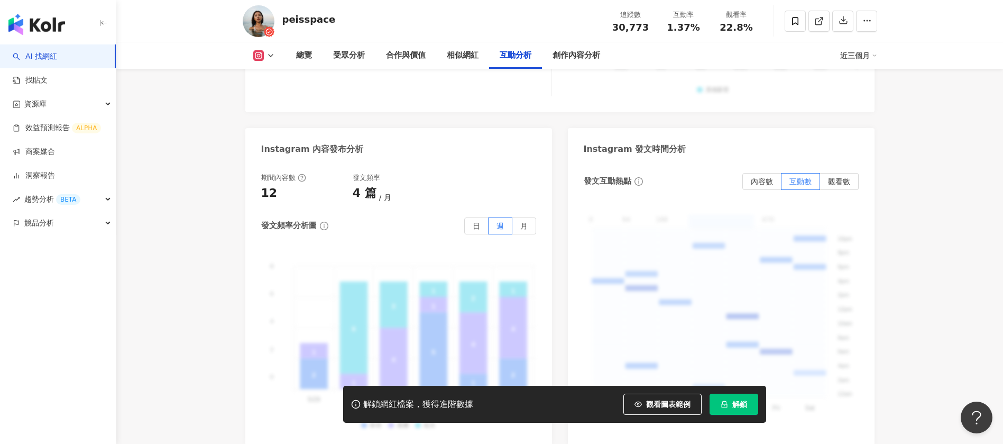
scroll to position [2777, 0]
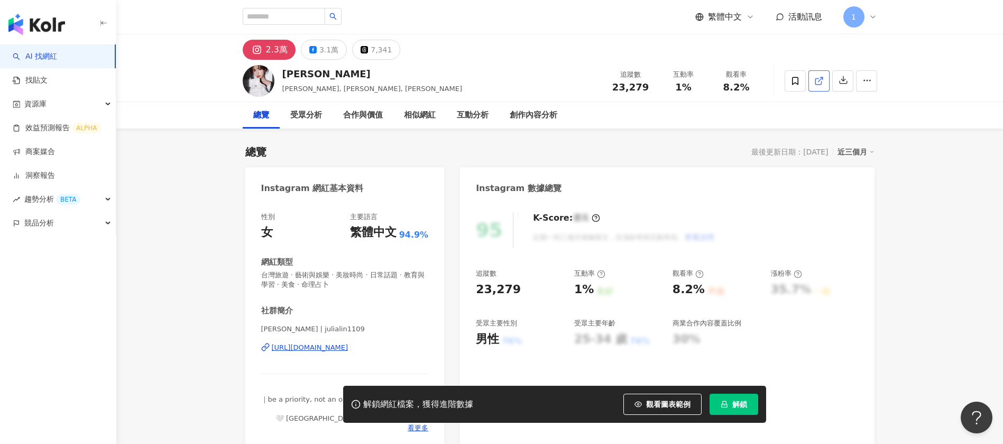
click at [821, 84] on icon at bounding box center [819, 81] width 6 height 6
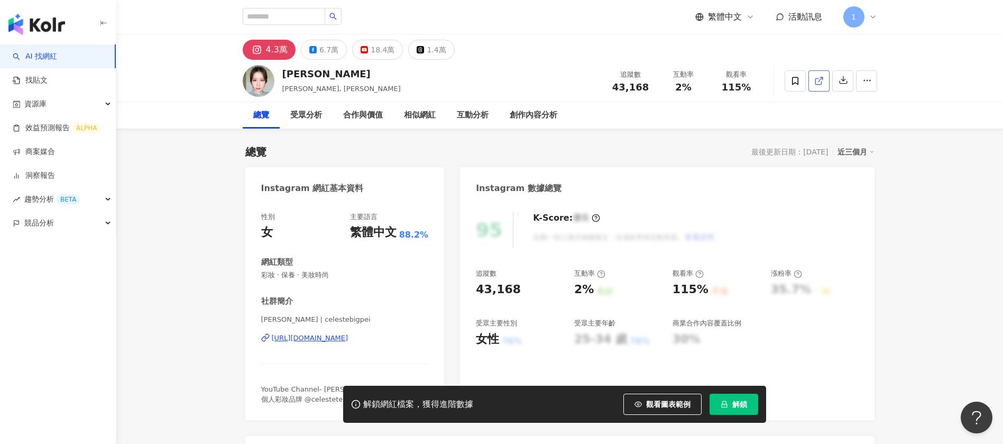
click at [819, 83] on icon at bounding box center [820, 81] width 10 height 10
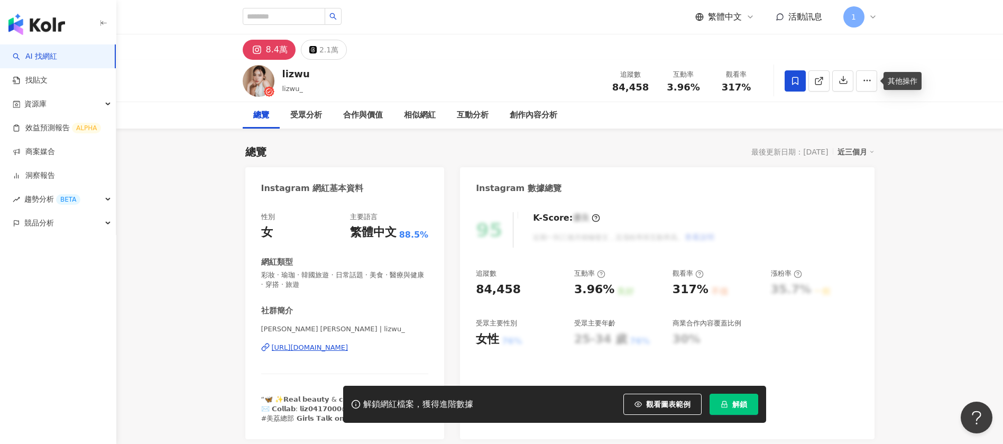
click at [827, 78] on link at bounding box center [819, 80] width 21 height 21
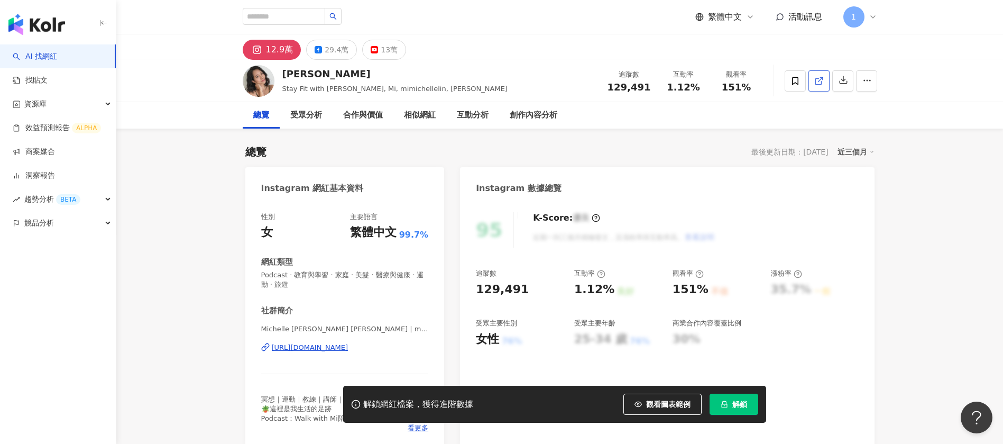
click at [819, 85] on icon at bounding box center [820, 81] width 10 height 10
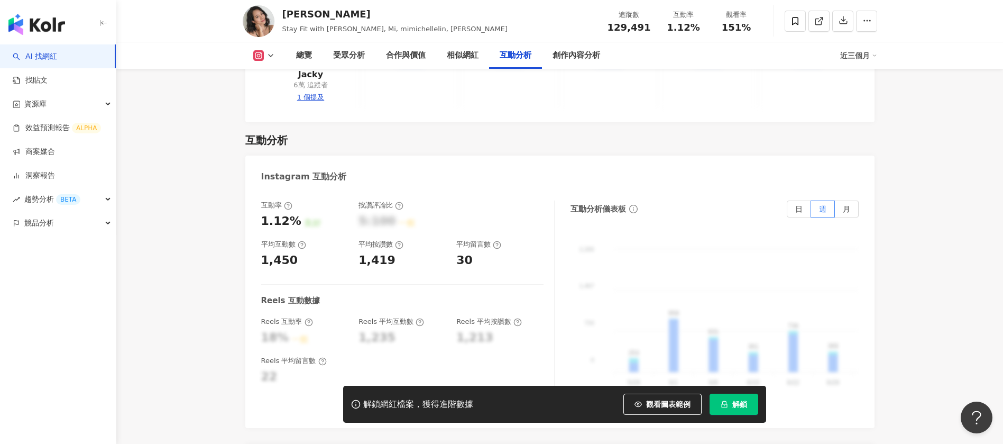
scroll to position [1825, 0]
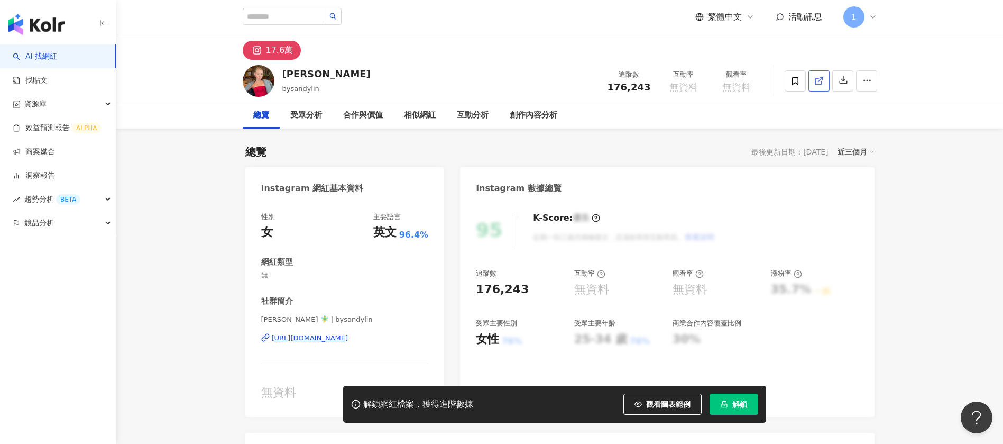
click at [823, 92] on div at bounding box center [831, 81] width 93 height 32
click at [816, 79] on icon at bounding box center [819, 81] width 6 height 6
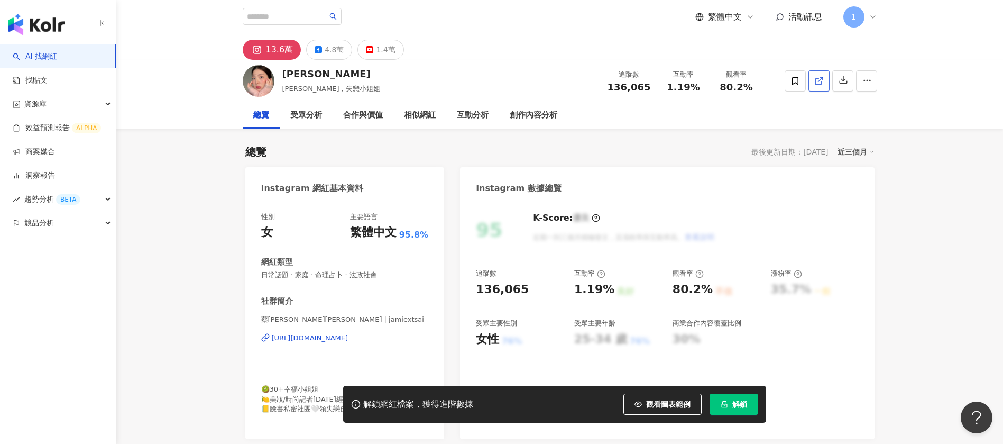
click at [819, 79] on icon at bounding box center [820, 81] width 10 height 10
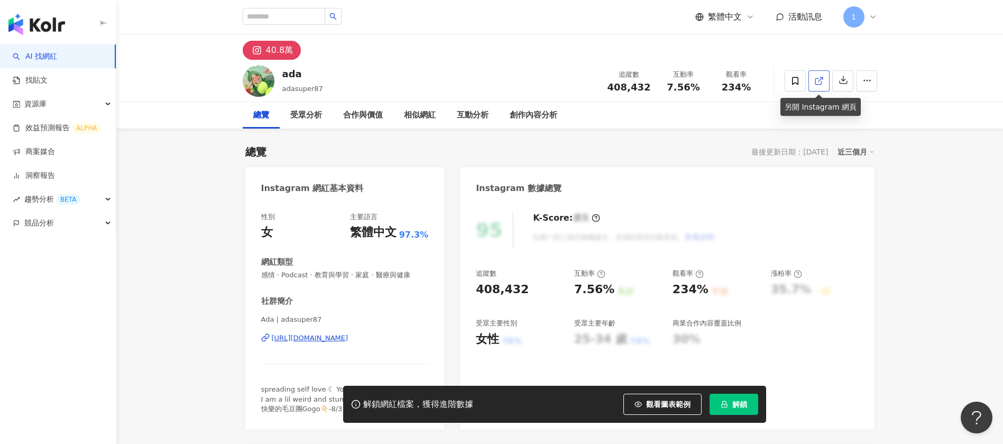
click at [816, 80] on icon at bounding box center [820, 81] width 10 height 10
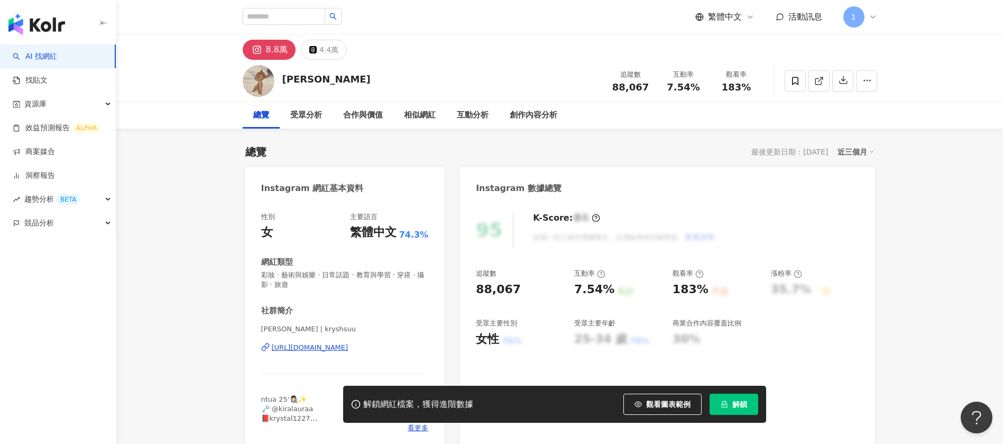
click at [822, 80] on icon at bounding box center [820, 81] width 10 height 10
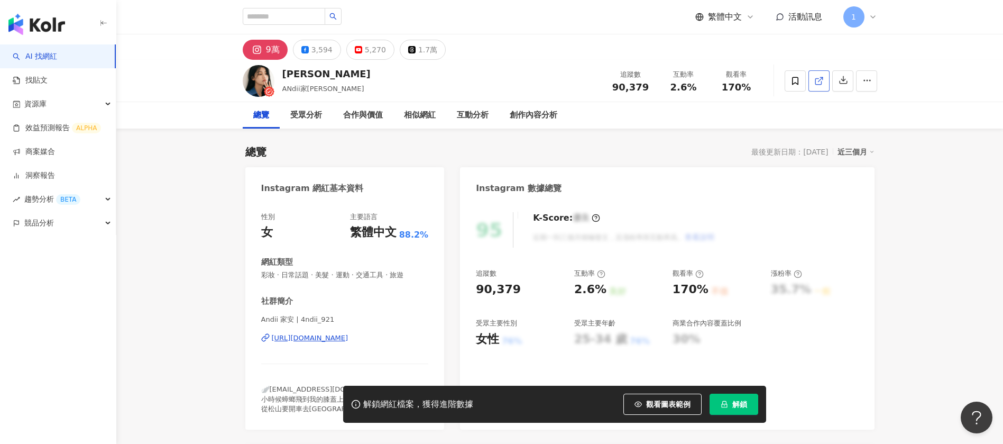
click at [819, 80] on icon at bounding box center [820, 81] width 10 height 10
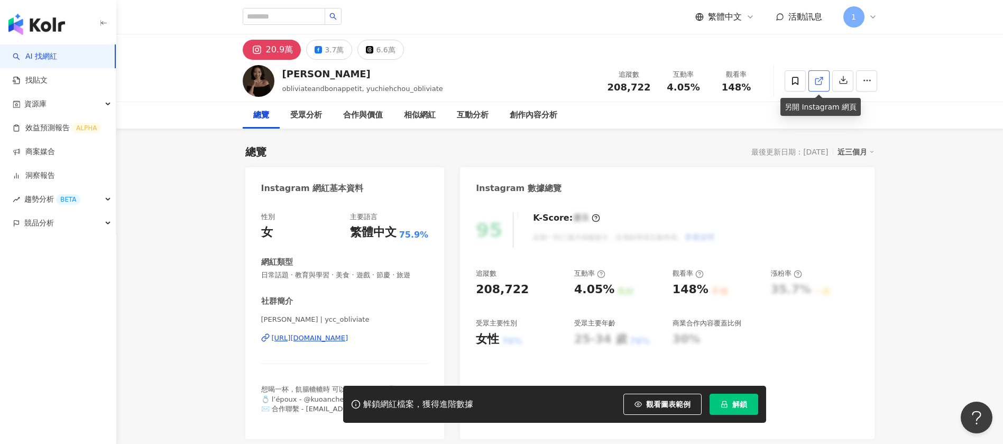
click at [815, 78] on icon at bounding box center [820, 81] width 10 height 10
